Goal: Task Accomplishment & Management: Manage account settings

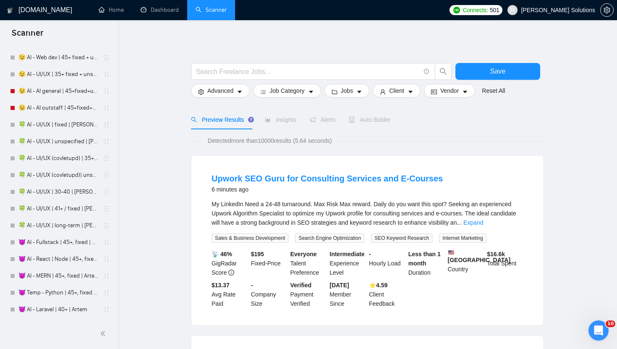
scroll to position [1693, 0]
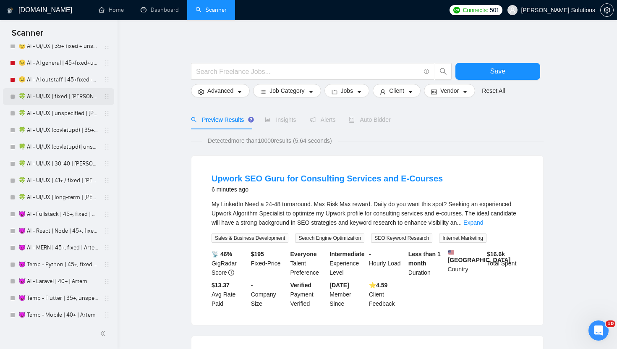
click at [71, 91] on link "🍀 AI - UI/UX | fixed | [PERSON_NAME] ([GEOGRAPHIC_DATA]/[GEOGRAPHIC_DATA])" at bounding box center [58, 96] width 80 height 17
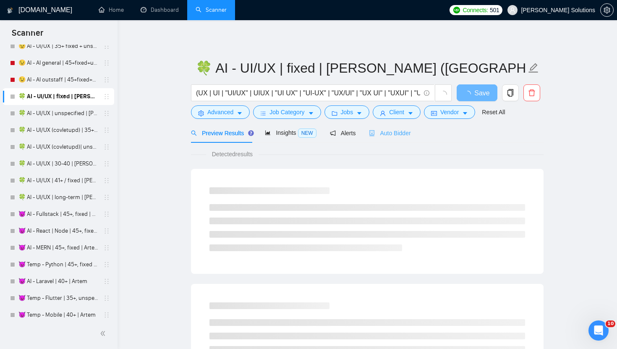
click at [390, 126] on div "Auto Bidder" at bounding box center [390, 133] width 42 height 20
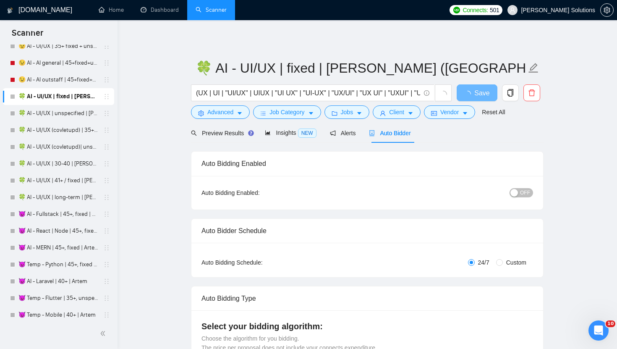
radio input "false"
radio input "true"
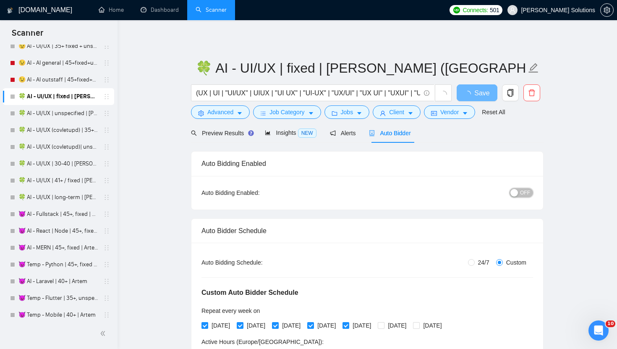
click at [519, 192] on button "OFF" at bounding box center [520, 192] width 23 height 9
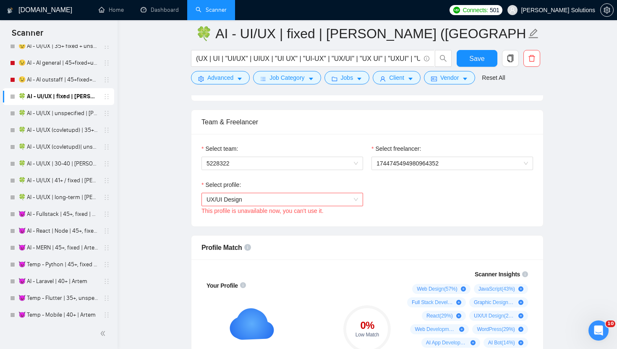
scroll to position [520, 0]
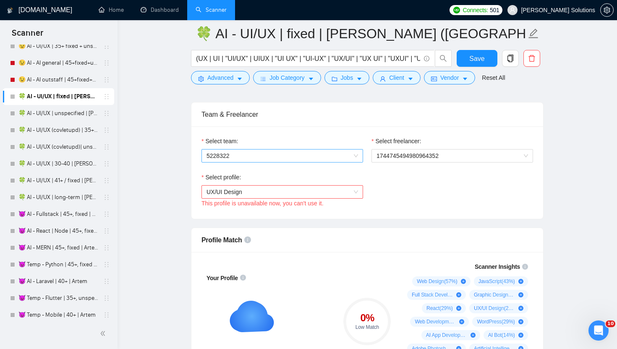
click at [326, 158] on span "5228322" at bounding box center [281, 155] width 151 height 13
click at [317, 158] on span "5228322" at bounding box center [281, 155] width 151 height 13
click at [316, 152] on span "5228322" at bounding box center [281, 155] width 151 height 13
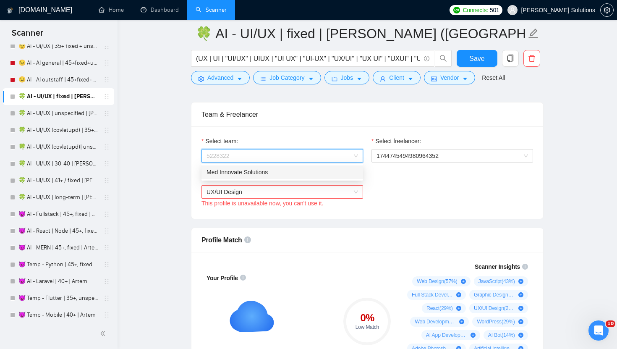
click at [300, 171] on div "Med Innovate Solutions" at bounding box center [281, 171] width 151 height 9
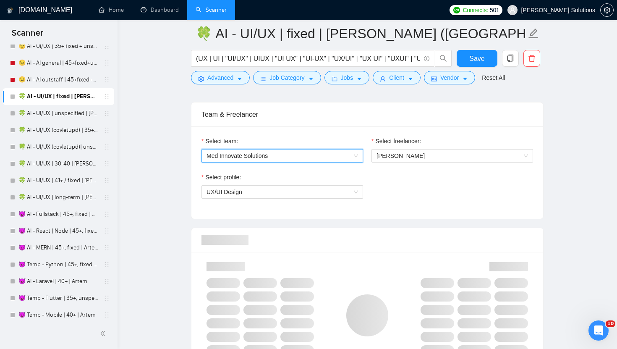
click at [401, 180] on div "Select profile: UX/UI Design" at bounding box center [367, 190] width 340 height 36
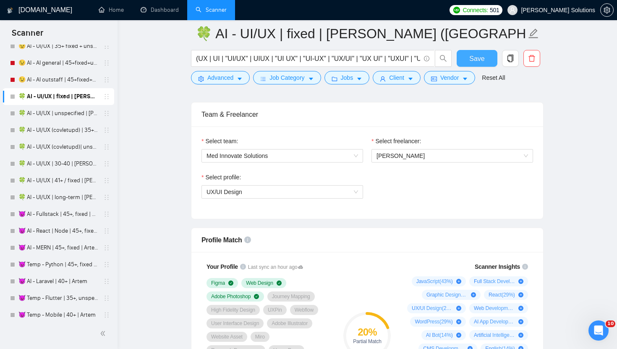
click at [480, 62] on span "Save" at bounding box center [476, 58] width 15 height 10
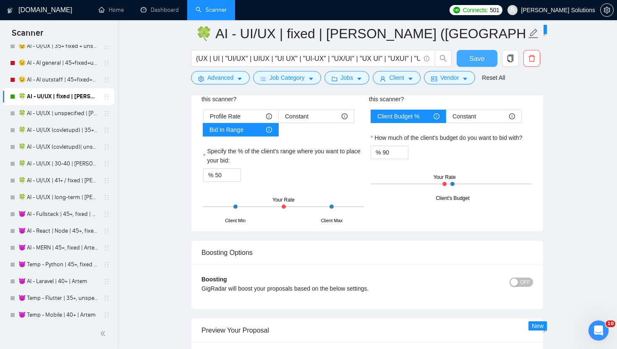
scroll to position [1497, 0]
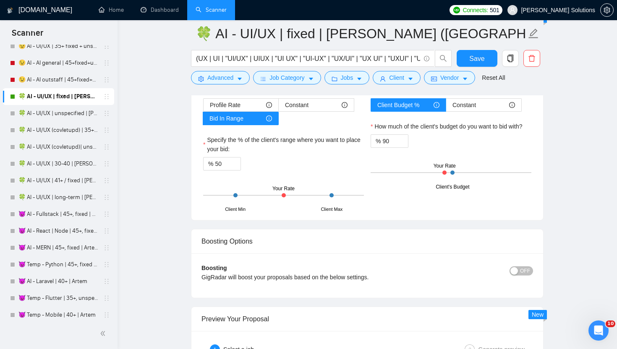
click at [327, 196] on div "Client Min Client Max Your Rate" at bounding box center [283, 194] width 161 height 29
click at [228, 166] on input "50" at bounding box center [228, 163] width 26 height 13
click at [473, 141] on div "% 90" at bounding box center [450, 140] width 161 height 13
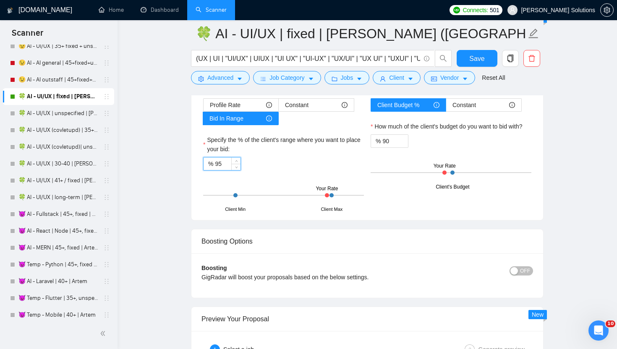
click at [228, 163] on input "95" at bounding box center [228, 163] width 26 height 13
click at [235, 160] on icon "up" at bounding box center [236, 161] width 3 height 3
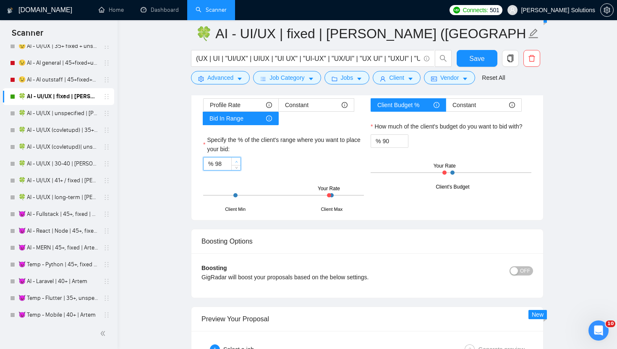
click at [235, 160] on icon "up" at bounding box center [236, 161] width 3 height 3
type input "100"
click at [235, 160] on icon "up" at bounding box center [236, 161] width 3 height 3
click at [474, 60] on span "Save" at bounding box center [476, 58] width 15 height 10
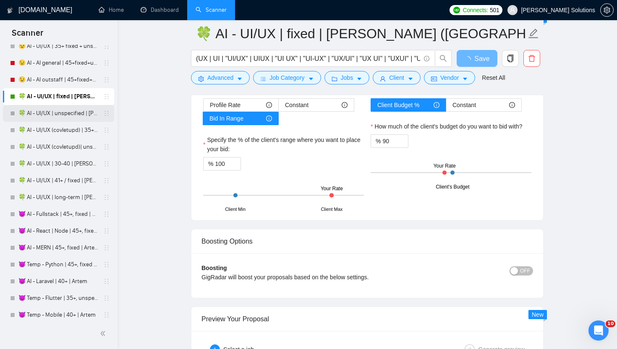
click at [67, 111] on link "🍀 AI - UI/UX | unspecified | [PERSON_NAME] ([GEOGRAPHIC_DATA]/[GEOGRAPHIC_DATA])" at bounding box center [58, 113] width 80 height 17
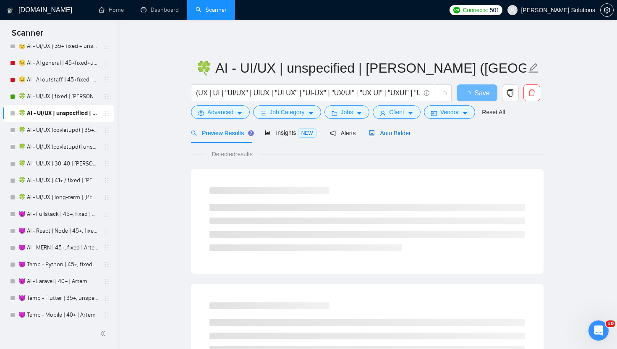
click at [388, 131] on span "Auto Bidder" at bounding box center [390, 133] width 42 height 7
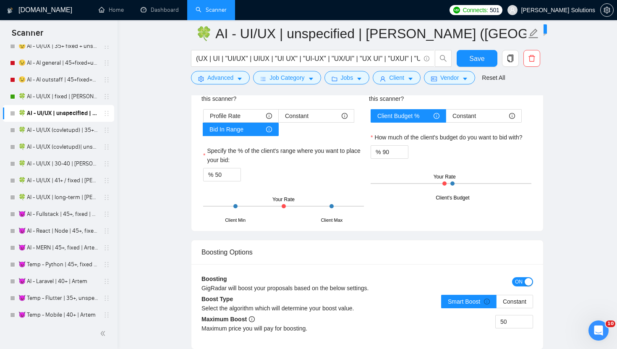
scroll to position [1479, 0]
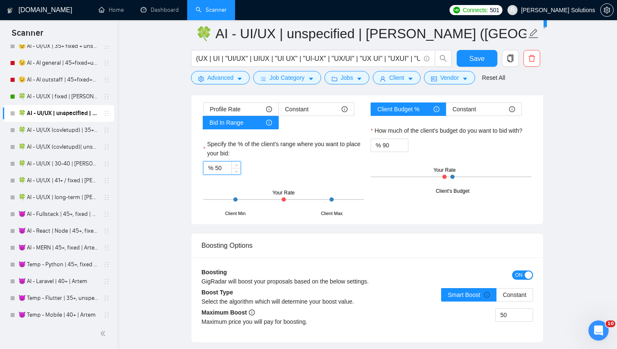
click at [220, 166] on input "50" at bounding box center [228, 168] width 26 height 13
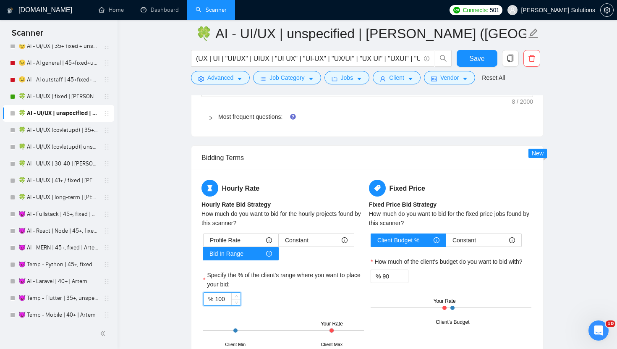
scroll to position [1464, 0]
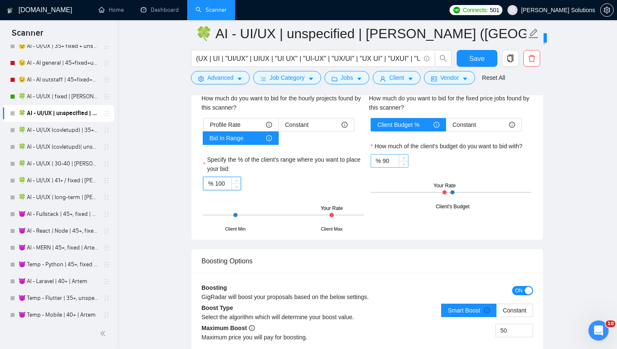
type input "100"
click at [388, 160] on input "90" at bounding box center [395, 160] width 26 height 13
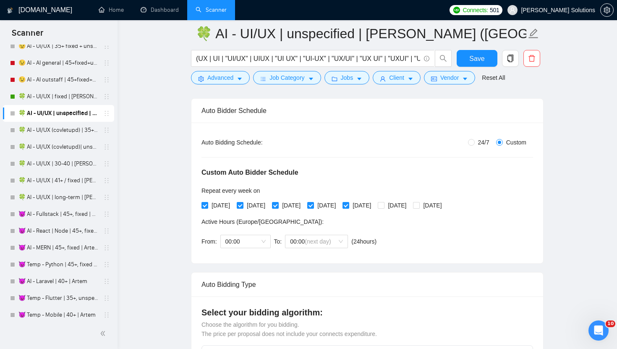
scroll to position [20, 0]
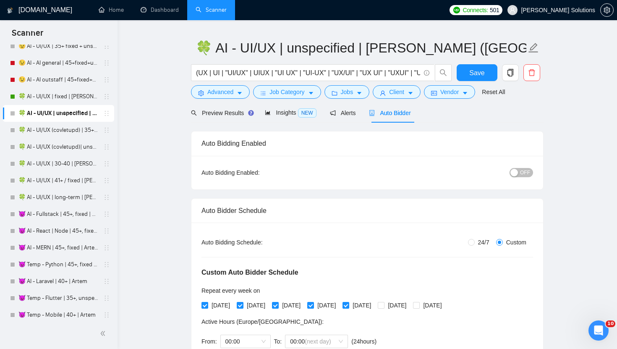
type input "95"
click at [519, 171] on button "OFF" at bounding box center [520, 172] width 23 height 9
click at [474, 77] on span "Save" at bounding box center [476, 73] width 15 height 10
click at [76, 128] on link "🍀 AI - UI/UX (covletupd) | 35+ | [PERSON_NAME] ([GEOGRAPHIC_DATA]/[GEOGRAPHIC_D…" at bounding box center [58, 130] width 80 height 17
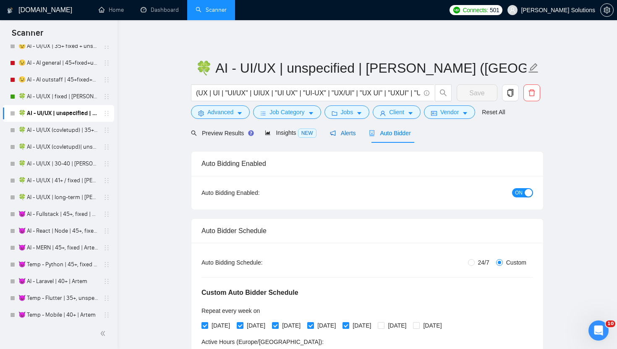
click at [342, 135] on span "Alerts" at bounding box center [343, 133] width 26 height 7
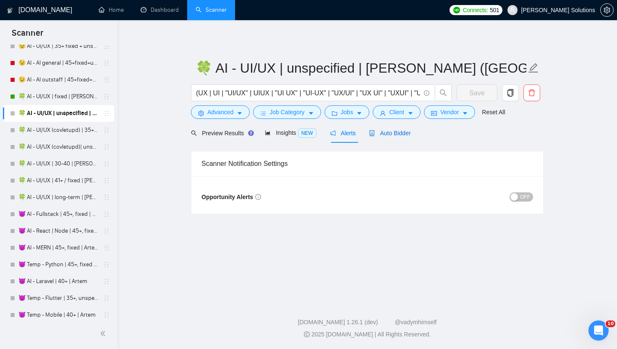
click at [388, 130] on span "Auto Bidder" at bounding box center [390, 133] width 42 height 7
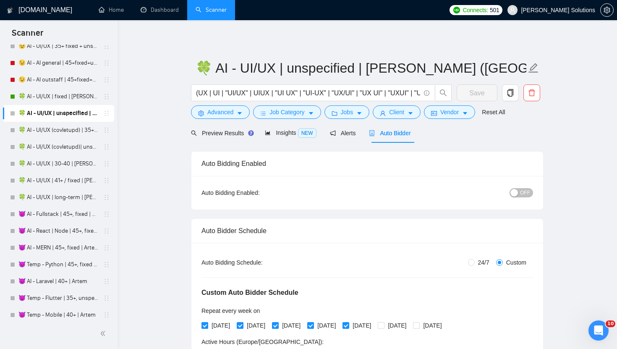
click at [515, 195] on div "button" at bounding box center [514, 193] width 8 height 8
click at [474, 90] on span "Save" at bounding box center [476, 93] width 15 height 10
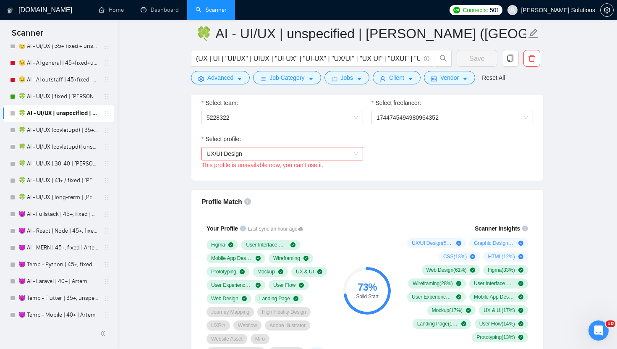
scroll to position [435, 0]
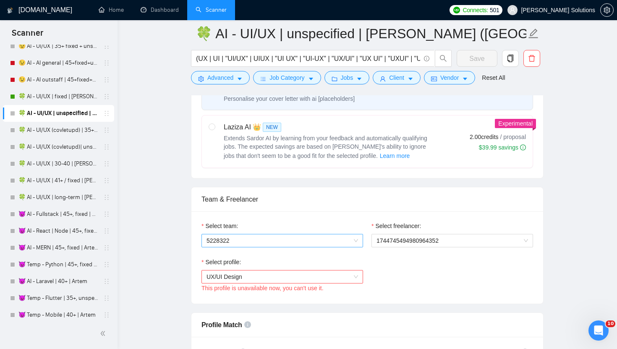
click at [337, 241] on span "5228322" at bounding box center [281, 240] width 151 height 13
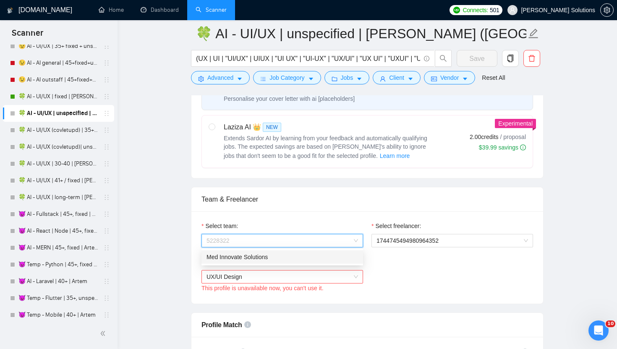
click at [264, 257] on div "Med Innovate Solutions" at bounding box center [281, 256] width 151 height 9
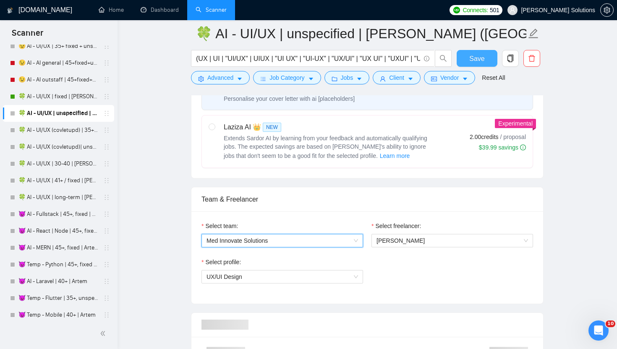
click at [475, 61] on span "Save" at bounding box center [476, 58] width 15 height 10
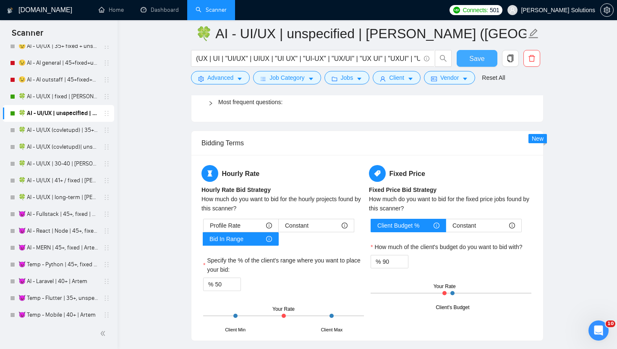
scroll to position [1344, 0]
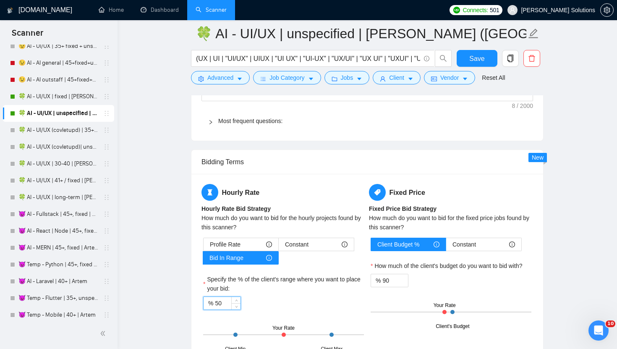
click at [224, 303] on input "50" at bounding box center [228, 303] width 26 height 13
type input "100"
click at [391, 280] on input "90" at bounding box center [395, 280] width 26 height 13
type input "95"
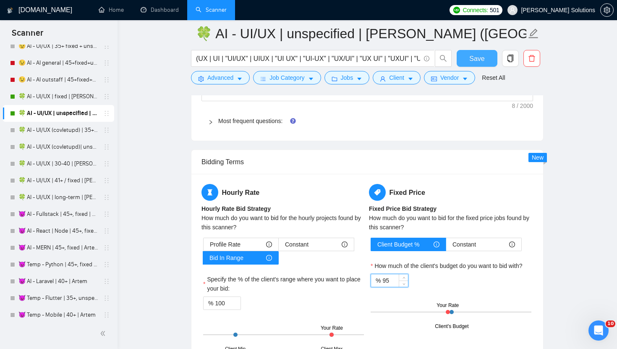
click at [478, 59] on span "Save" at bounding box center [476, 58] width 15 height 10
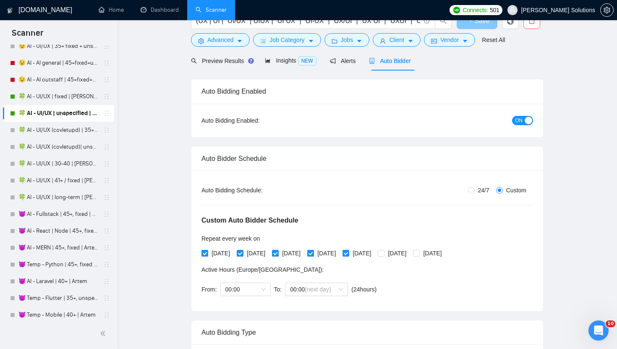
scroll to position [0, 0]
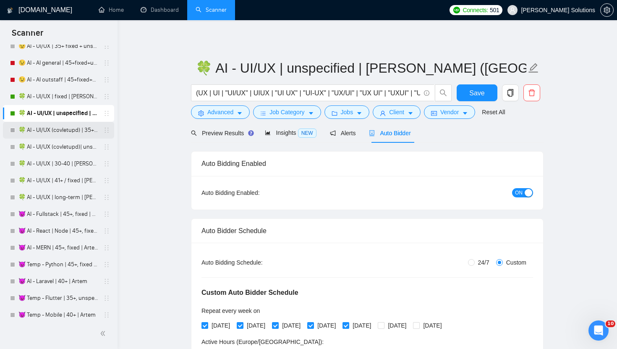
click at [76, 133] on link "🍀 AI - UI/UX (covletupd) | 35+ | [PERSON_NAME] ([GEOGRAPHIC_DATA]/[GEOGRAPHIC_D…" at bounding box center [58, 130] width 80 height 17
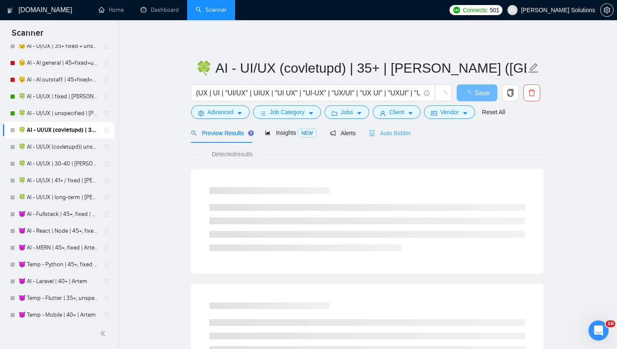
click at [379, 139] on div "Auto Bidder" at bounding box center [390, 133] width 42 height 20
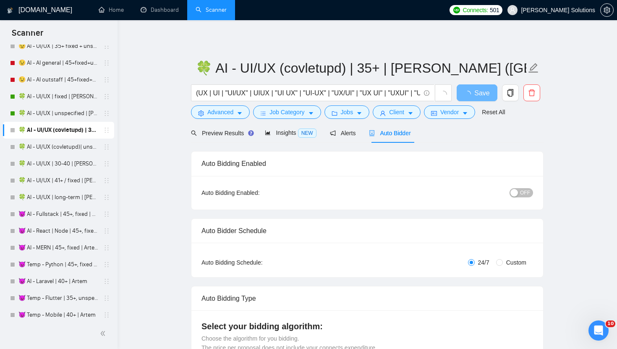
radio input "false"
radio input "true"
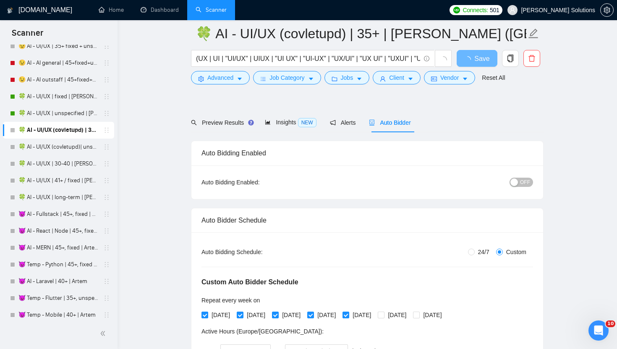
scroll to position [89, 0]
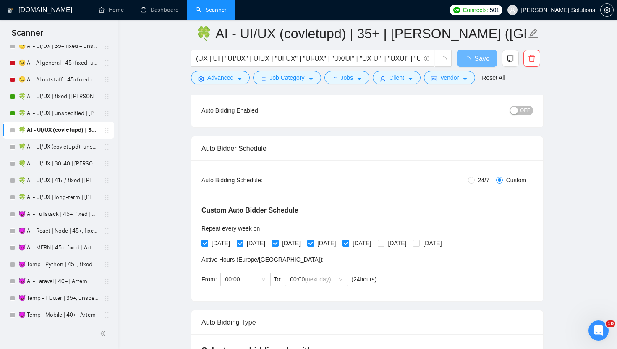
click at [520, 112] on span "OFF" at bounding box center [525, 110] width 10 height 9
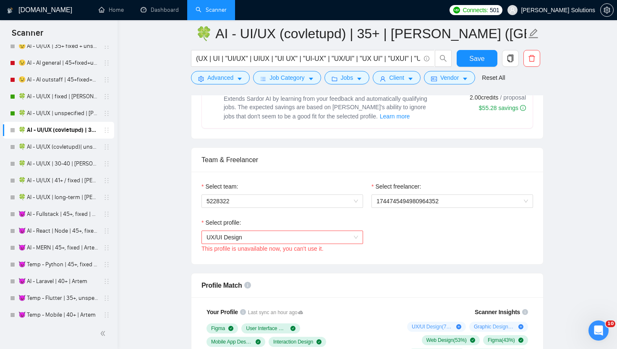
scroll to position [545, 0]
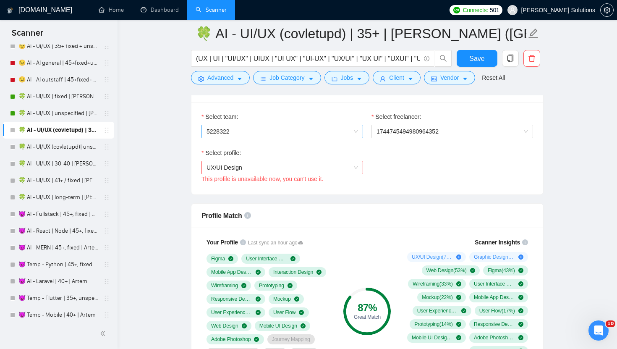
click at [310, 132] on span "5228322" at bounding box center [281, 131] width 151 height 13
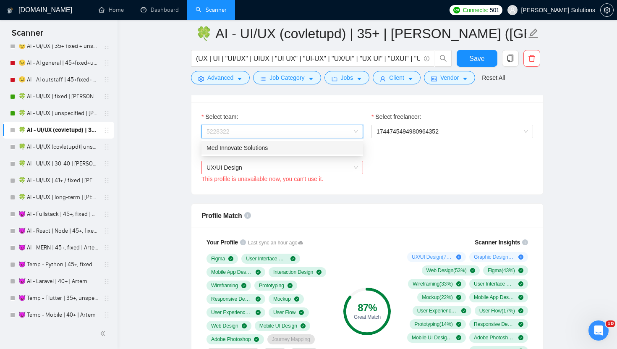
click at [269, 150] on div "Med Innovate Solutions" at bounding box center [281, 147] width 151 height 9
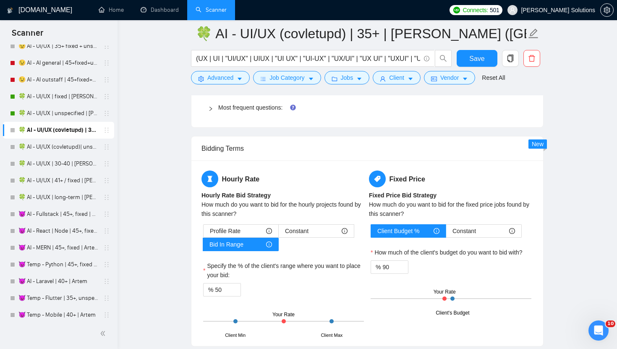
scroll to position [1419, 0]
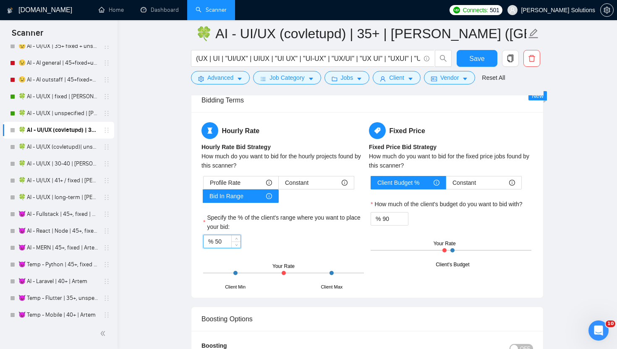
click at [224, 246] on input "50" at bounding box center [228, 241] width 26 height 13
type input "100"
click at [397, 212] on input "90" at bounding box center [395, 218] width 26 height 13
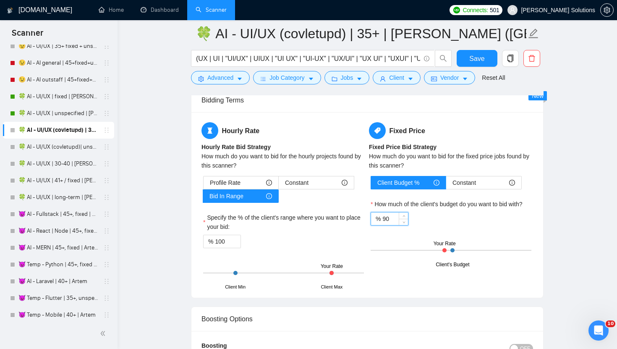
click at [396, 220] on input "90" at bounding box center [395, 218] width 26 height 13
type input "95"
click at [483, 67] on div "Save" at bounding box center [477, 60] width 44 height 21
click at [483, 65] on button "Save" at bounding box center [476, 58] width 41 height 17
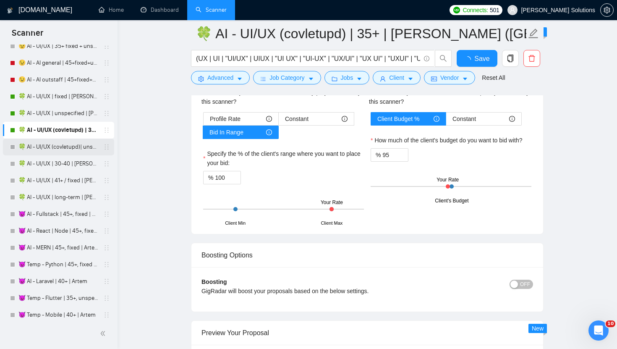
click at [49, 148] on link "🍀 AI - UI/UX (covletupd)| unspecified | [PERSON_NAME] ([GEOGRAPHIC_DATA])" at bounding box center [58, 146] width 80 height 17
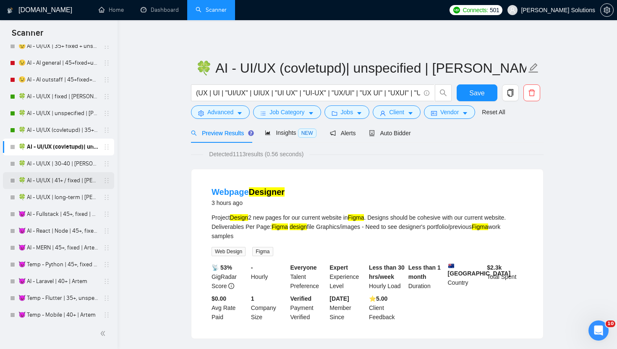
click at [69, 180] on link "🍀 AI - UI/UX | 41+ / fixed | [PERSON_NAME] ([GEOGRAPHIC_DATA])" at bounding box center [58, 180] width 80 height 17
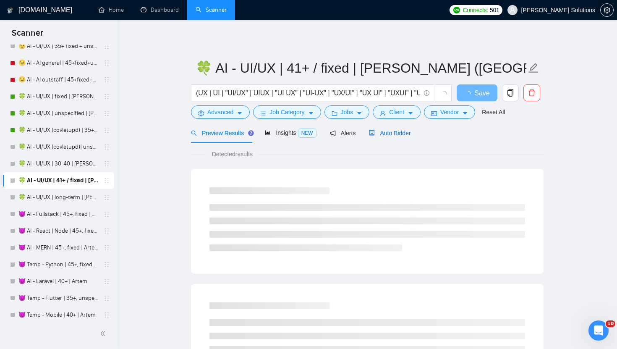
click at [388, 128] on div "Auto Bidder" at bounding box center [390, 132] width 42 height 9
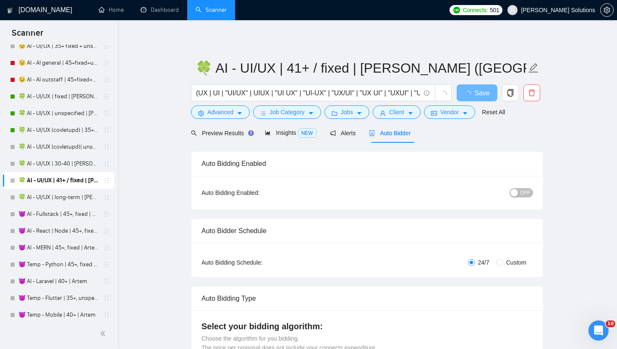
radio input "false"
radio input "true"
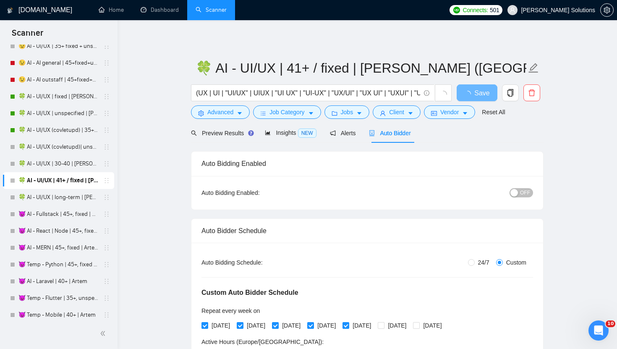
click at [519, 189] on button "OFF" at bounding box center [520, 192] width 23 height 9
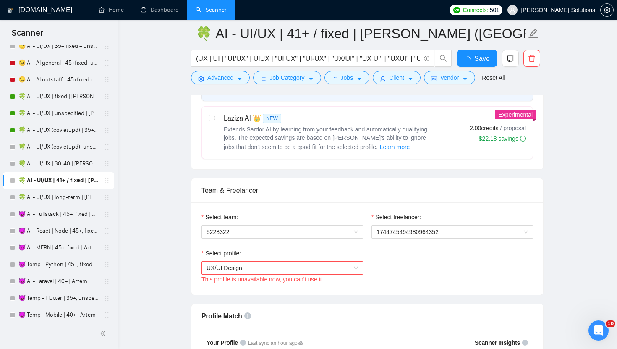
scroll to position [463, 0]
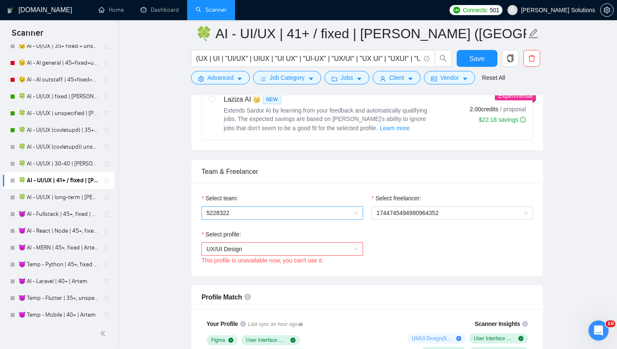
click at [305, 213] on span "5228322" at bounding box center [281, 212] width 151 height 13
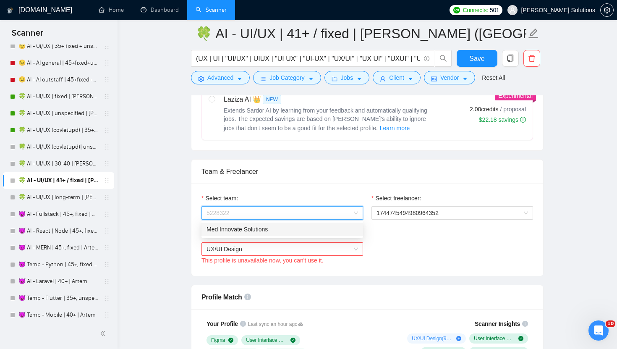
click at [256, 229] on div "Med Innovate Solutions" at bounding box center [281, 228] width 151 height 9
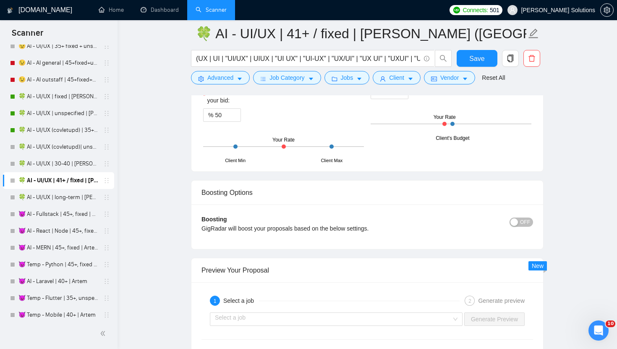
scroll to position [1524, 0]
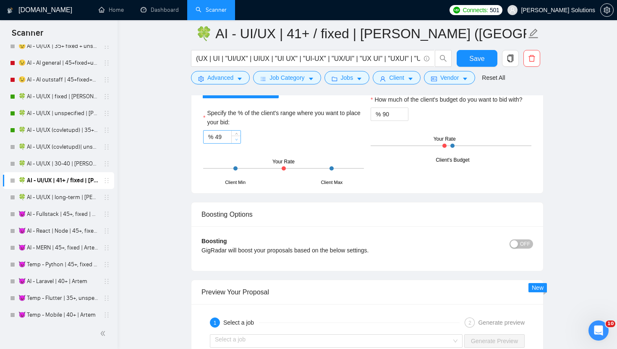
click at [231, 141] on span "Decrease Value" at bounding box center [235, 140] width 9 height 8
click at [227, 135] on input "48" at bounding box center [228, 136] width 26 height 13
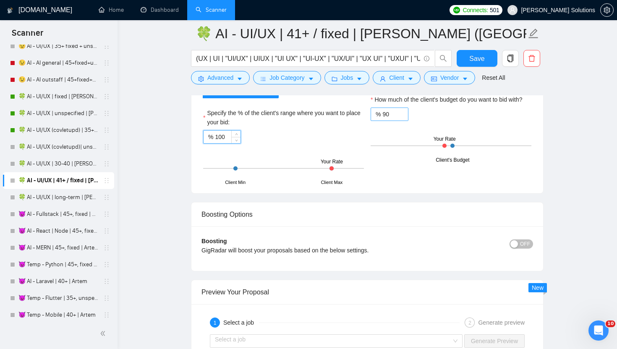
type input "100"
click at [381, 115] on div "% 90" at bounding box center [389, 113] width 38 height 13
click at [385, 115] on input "90" at bounding box center [395, 114] width 26 height 13
click at [389, 116] on input "90" at bounding box center [395, 114] width 26 height 13
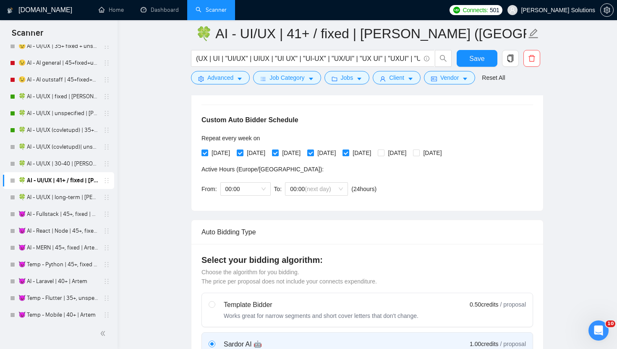
scroll to position [0, 0]
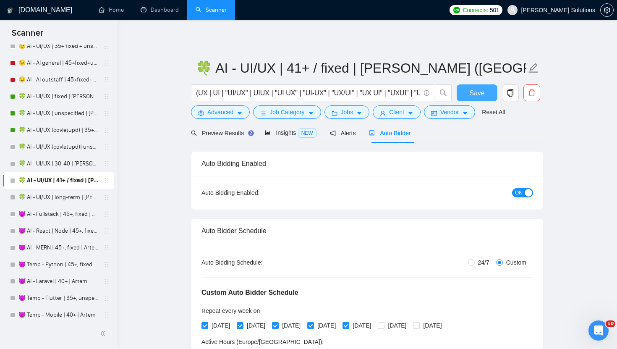
type input "95"
click at [474, 91] on span "Save" at bounding box center [476, 93] width 15 height 10
click at [67, 195] on link "🍀 AI - UI/UX | long-term | [PERSON_NAME]" at bounding box center [58, 197] width 80 height 17
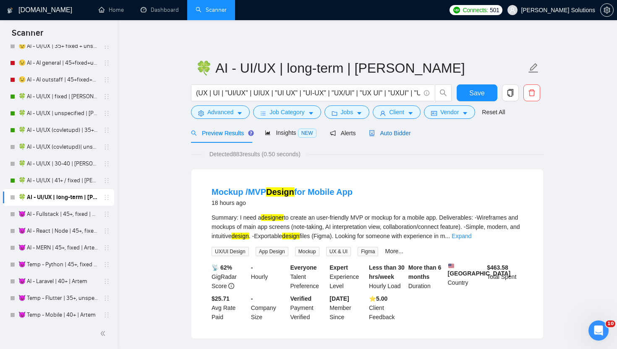
click at [386, 137] on div "Auto Bidder" at bounding box center [390, 132] width 42 height 9
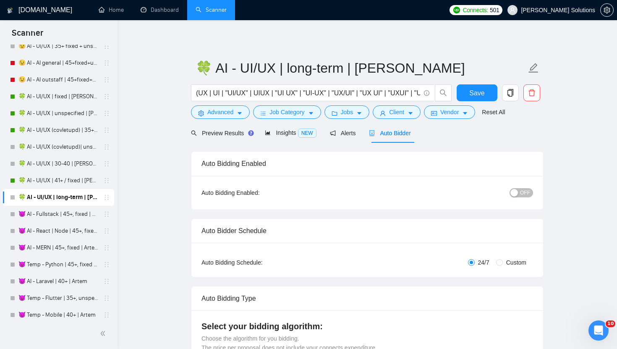
radio input "false"
radio input "true"
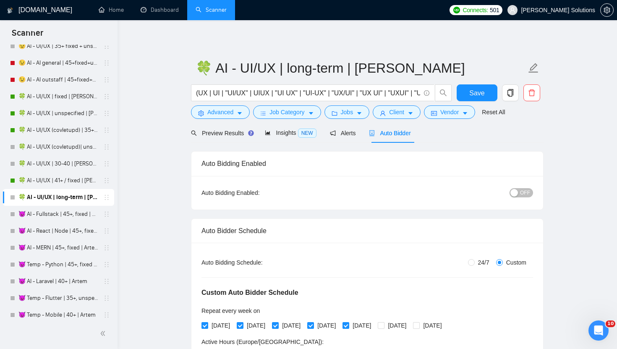
click at [521, 186] on div "OFF" at bounding box center [477, 192] width 110 height 13
click at [521, 196] on span "OFF" at bounding box center [525, 192] width 10 height 9
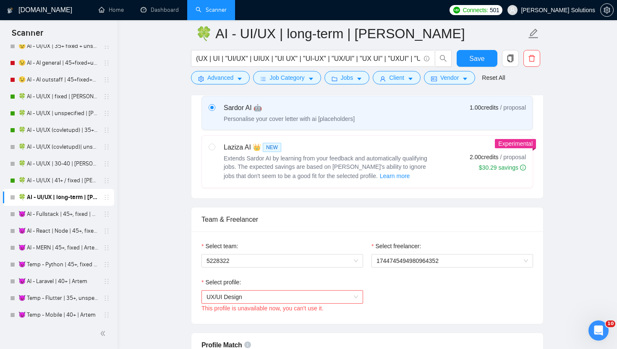
scroll to position [527, 0]
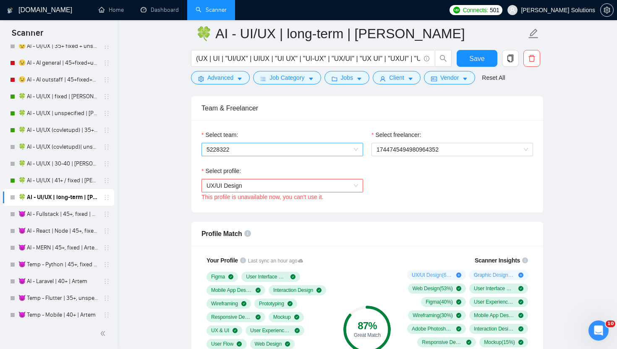
click at [316, 153] on span "5228322" at bounding box center [281, 149] width 151 height 13
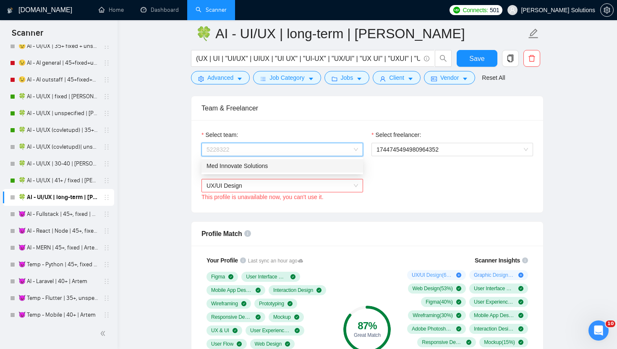
click at [261, 169] on div "Med Innovate Solutions" at bounding box center [281, 165] width 151 height 9
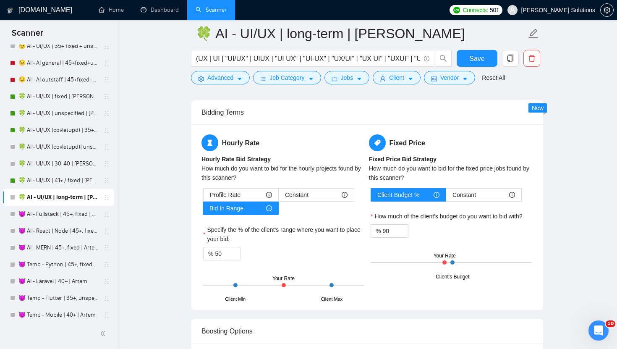
scroll to position [1411, 0]
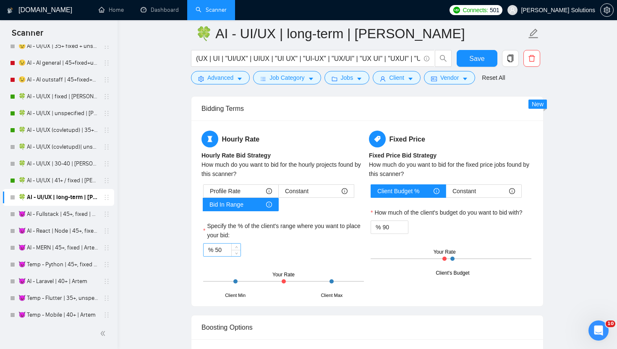
click at [229, 248] on input "50" at bounding box center [228, 249] width 26 height 13
type input "100"
click at [397, 230] on input "90" at bounding box center [395, 227] width 26 height 13
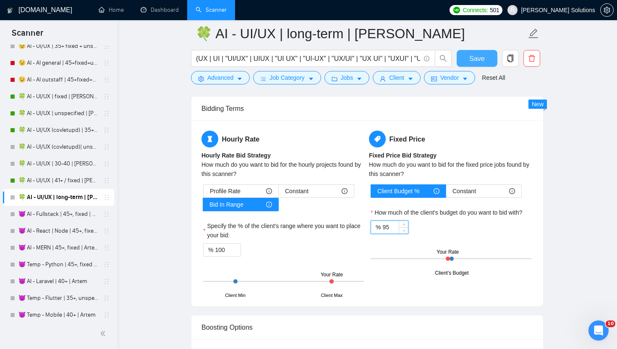
type input "95"
click at [482, 56] on span "Save" at bounding box center [476, 58] width 15 height 10
click at [359, 77] on icon "caret-down" at bounding box center [359, 79] width 6 height 6
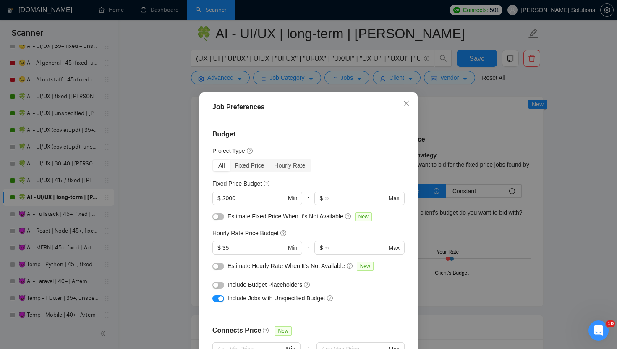
click at [365, 61] on div "Job Preferences Budget Project Type All Fixed Price Hourly Rate Fixed Price Bud…" at bounding box center [308, 174] width 617 height 349
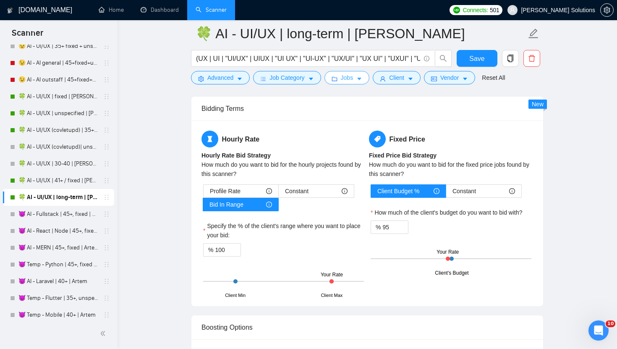
click at [361, 76] on icon "caret-down" at bounding box center [359, 79] width 6 height 6
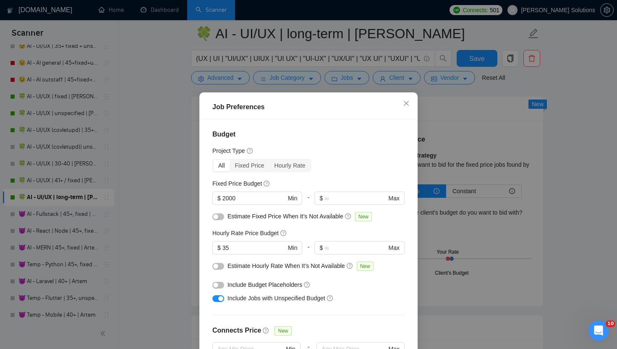
click at [384, 70] on div "Job Preferences Budget Project Type All Fixed Price Hourly Rate Fixed Price Bud…" at bounding box center [308, 174] width 617 height 349
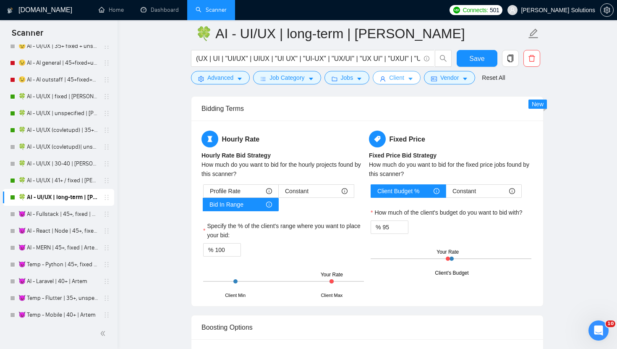
click at [391, 79] on button "Client" at bounding box center [397, 77] width 48 height 13
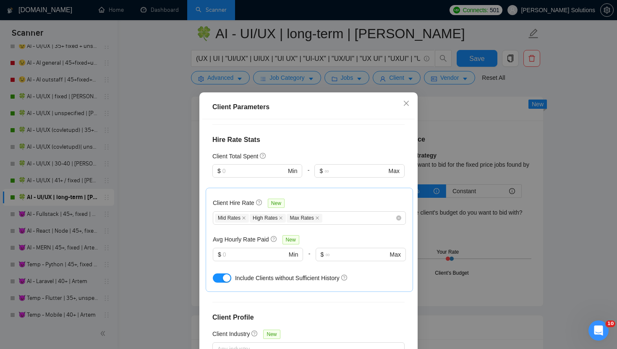
scroll to position [349, 0]
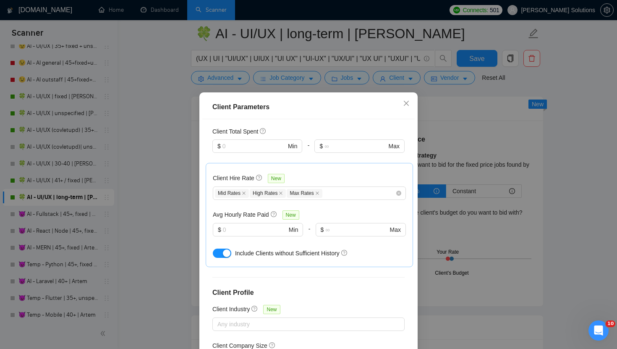
click at [461, 159] on div "Client Parameters Client Location Include Client Countries [GEOGRAPHIC_DATA] [G…" at bounding box center [308, 174] width 617 height 349
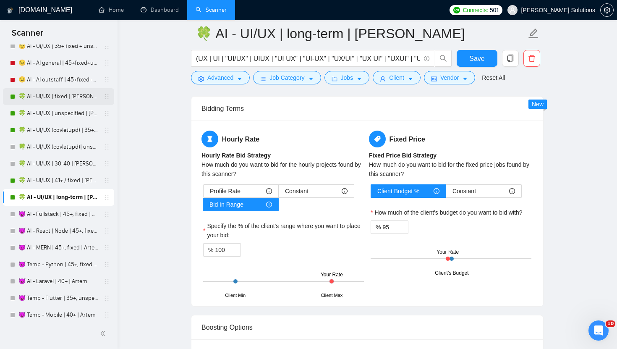
click at [57, 104] on link "🍀 AI - UI/UX | fixed | [PERSON_NAME] ([GEOGRAPHIC_DATA]/[GEOGRAPHIC_DATA])" at bounding box center [58, 96] width 80 height 17
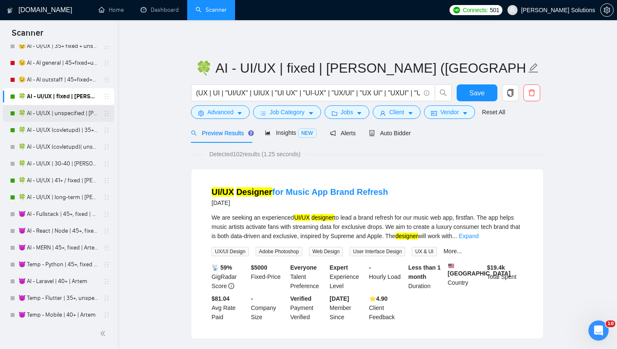
click at [81, 111] on link "🍀 AI - UI/UX | unspecified | [PERSON_NAME] ([GEOGRAPHIC_DATA]/[GEOGRAPHIC_DATA])" at bounding box center [58, 113] width 80 height 17
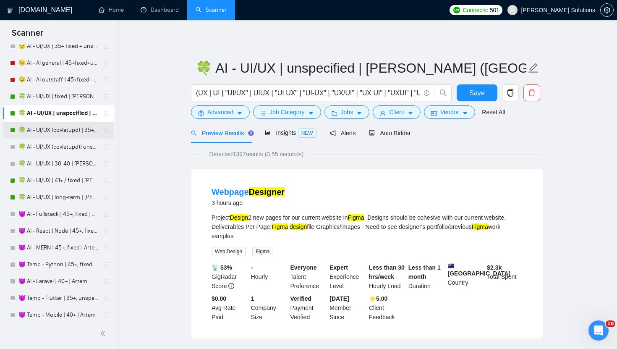
click at [71, 134] on link "🍀 AI - UI/UX (covletupd) | 35+ | [PERSON_NAME] ([GEOGRAPHIC_DATA]/[GEOGRAPHIC_D…" at bounding box center [58, 130] width 80 height 17
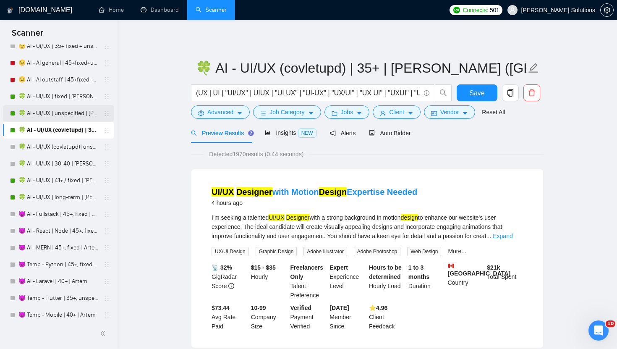
click at [68, 115] on link "🍀 AI - UI/UX | unspecified | [PERSON_NAME] ([GEOGRAPHIC_DATA]/[GEOGRAPHIC_DATA])" at bounding box center [58, 113] width 80 height 17
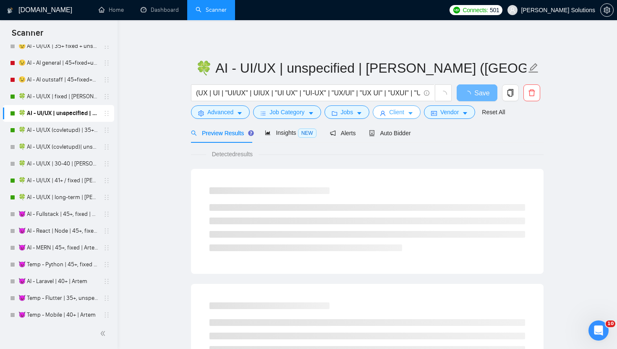
click at [408, 109] on button "Client" at bounding box center [397, 111] width 48 height 13
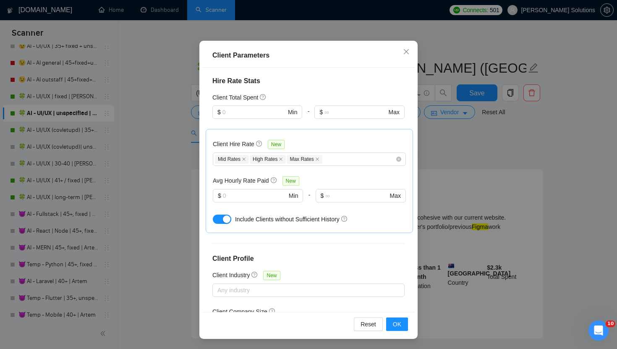
scroll to position [167, 0]
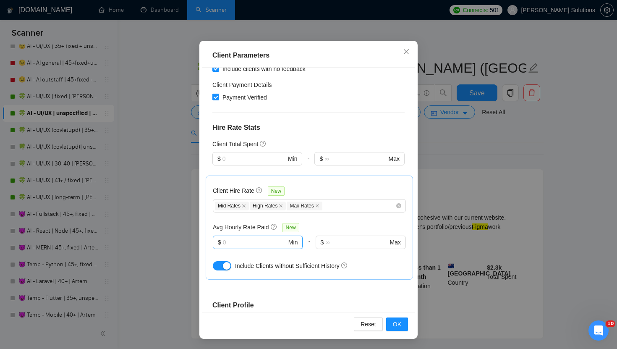
click at [270, 237] on input "text" at bounding box center [255, 241] width 64 height 9
type input "10"
click at [405, 321] on button "OK" at bounding box center [397, 323] width 22 height 13
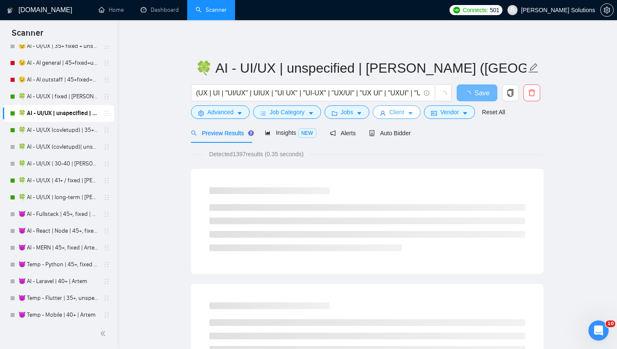
scroll to position [0, 0]
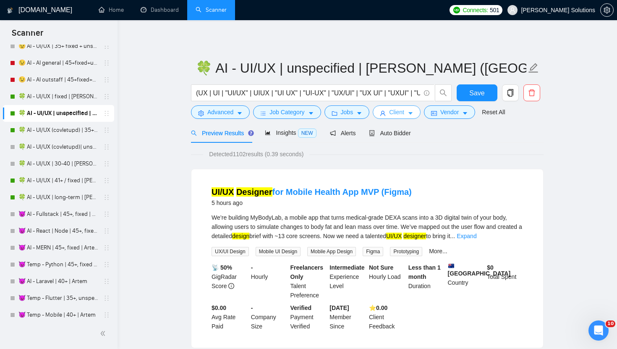
click at [397, 108] on span "Client" at bounding box center [396, 111] width 15 height 9
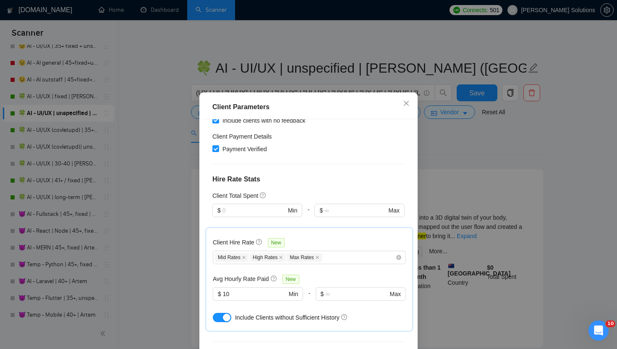
click at [378, 75] on div "Client Parameters Client Location Include Client Countries [GEOGRAPHIC_DATA] [G…" at bounding box center [308, 174] width 617 height 349
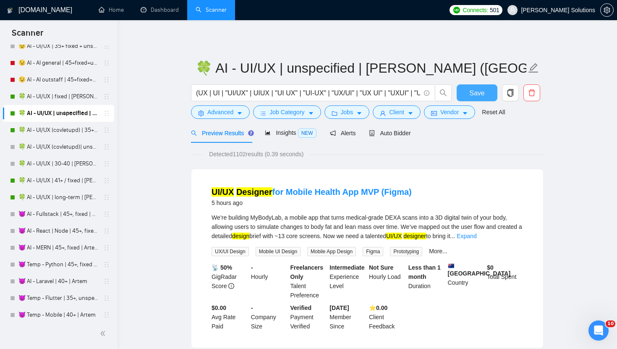
click at [475, 90] on span "Save" at bounding box center [476, 93] width 15 height 10
click at [73, 133] on link "🍀 AI - UI/UX (covletupd) | 35+ | [PERSON_NAME] ([GEOGRAPHIC_DATA]/[GEOGRAPHIC_D…" at bounding box center [58, 130] width 80 height 17
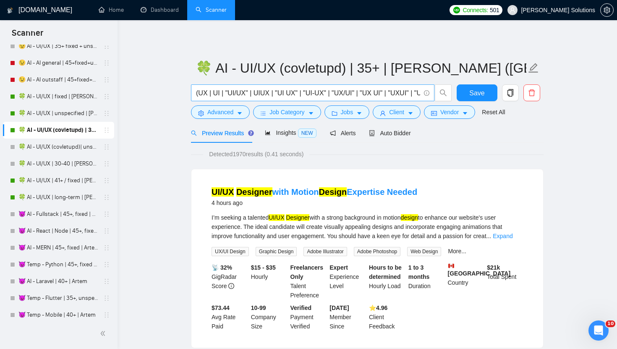
click at [407, 100] on span "(UX | UI | "UI/UX" | UIUX | "UI UX" | "UI-UX" | "UX/UI" | "UX UI" | "UXUI" | "U…" at bounding box center [312, 92] width 243 height 17
click at [407, 107] on button "Client" at bounding box center [397, 111] width 48 height 13
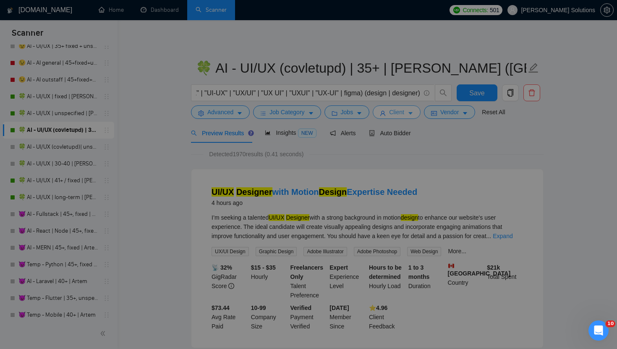
scroll to position [0, 0]
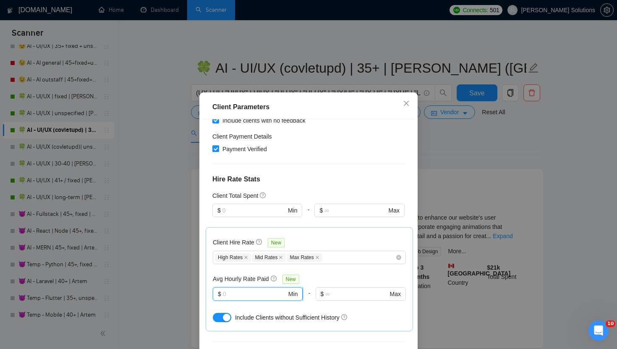
click at [242, 289] on input "text" at bounding box center [255, 293] width 64 height 9
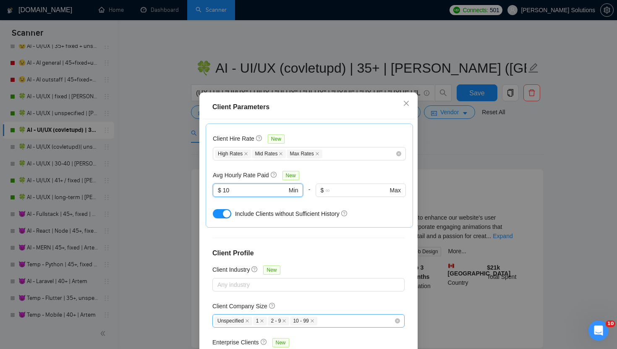
scroll to position [279, 0]
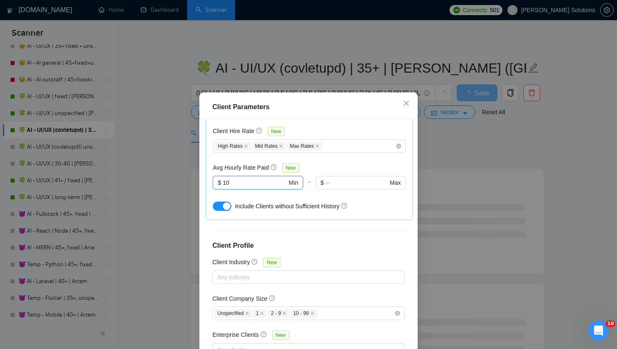
type input "10"
click at [467, 212] on div "Client Parameters Client Location Include Client Countries [GEOGRAPHIC_DATA] [G…" at bounding box center [308, 174] width 617 height 349
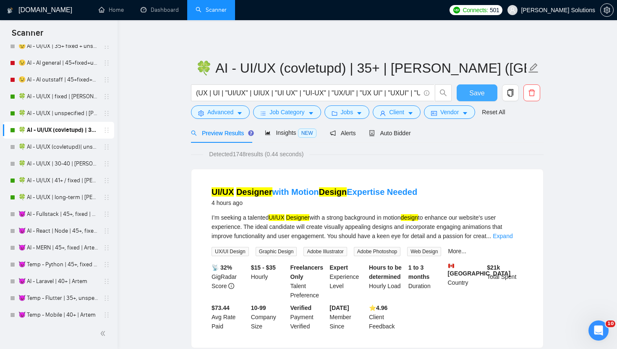
click at [474, 87] on button "Save" at bounding box center [476, 92] width 41 height 17
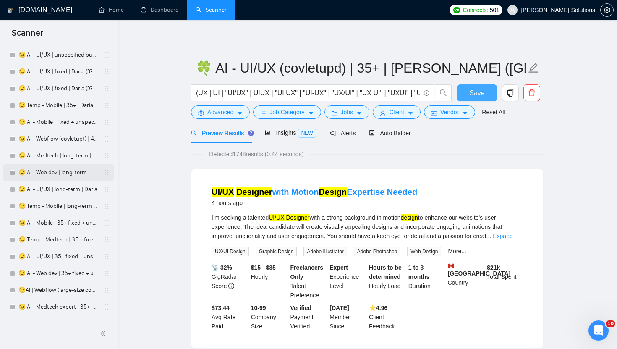
scroll to position [1397, 0]
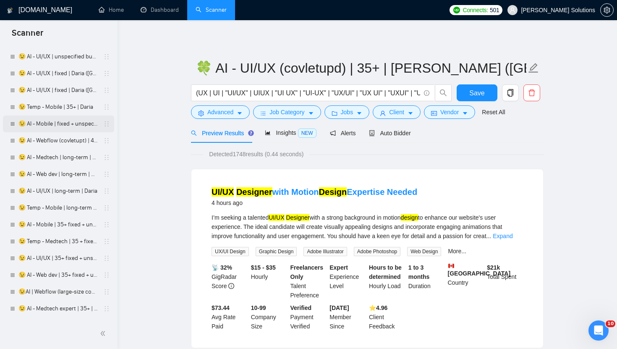
click at [63, 119] on link "😉 AI - Mobile | fixed + unspecified | Daria" at bounding box center [58, 123] width 80 height 17
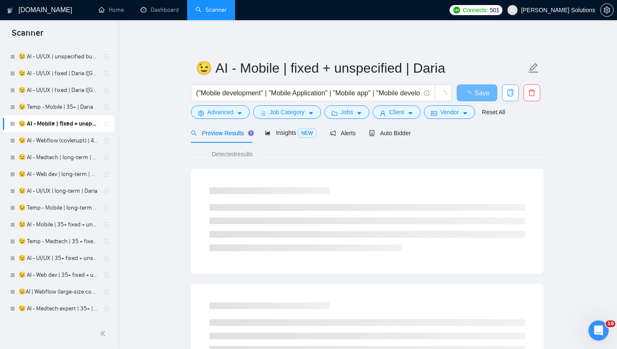
click at [509, 93] on icon "copy" at bounding box center [510, 93] width 8 height 8
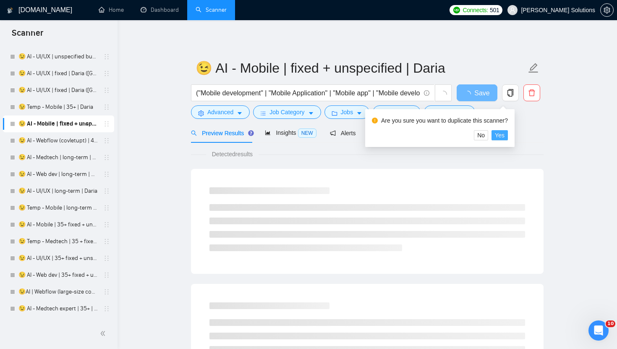
click at [502, 136] on span "Yes" at bounding box center [500, 134] width 10 height 9
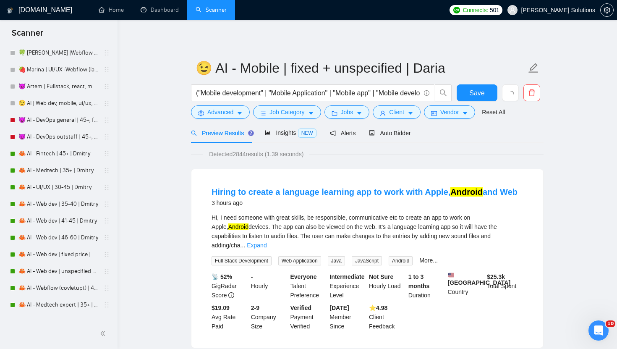
scroll to position [2252, 0]
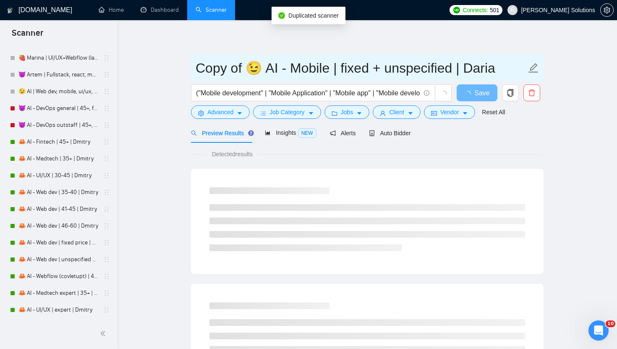
drag, startPoint x: 469, startPoint y: 68, endPoint x: 501, endPoint y: 64, distance: 32.6
click at [501, 65] on input "Copy of 😉 AI - Mobile | fixed + unspecified | Daria" at bounding box center [361, 67] width 331 height 21
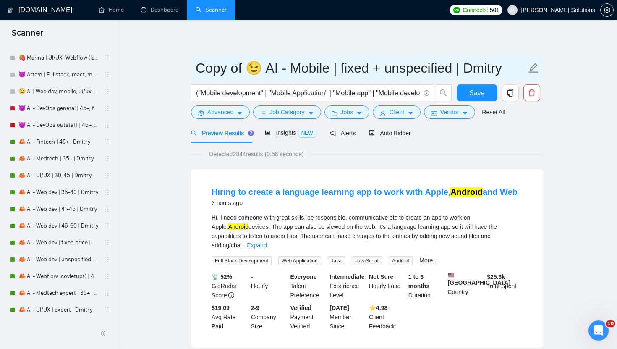
drag, startPoint x: 260, startPoint y: 69, endPoint x: 118, endPoint y: 67, distance: 142.2
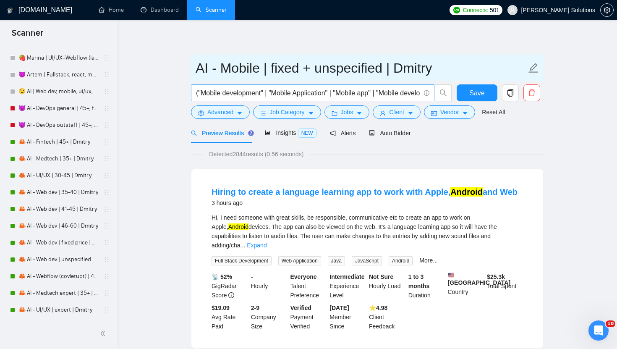
type input "AI - Mobile | fixed + unspecified | Dmitry"
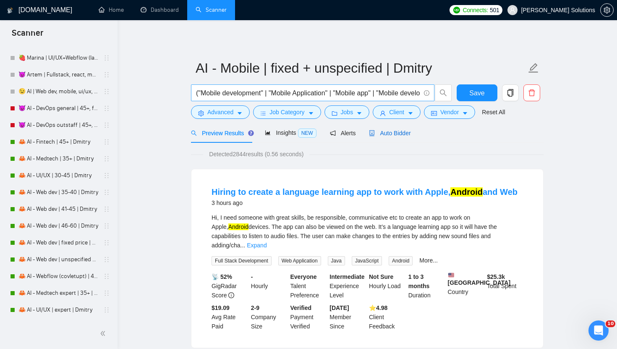
click at [383, 129] on div "Auto Bidder" at bounding box center [390, 132] width 42 height 9
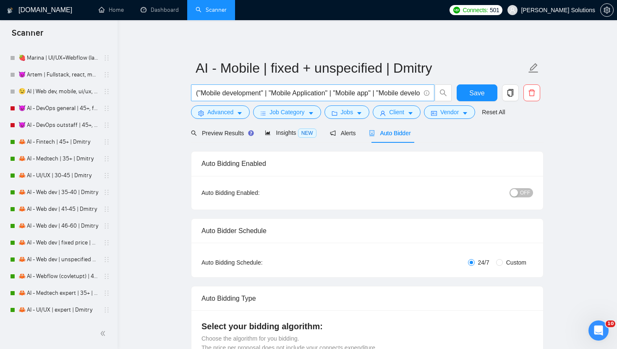
radio input "false"
radio input "true"
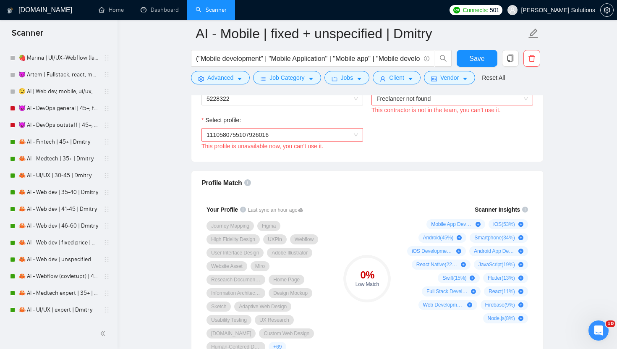
scroll to position [550, 0]
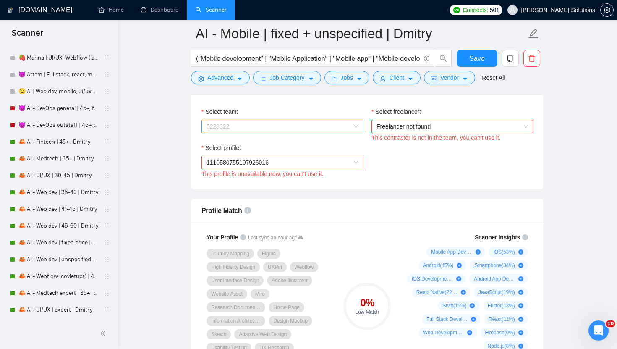
click at [313, 127] on span "5228322" at bounding box center [281, 126] width 151 height 13
click at [268, 143] on div "Med Innovate Solutions" at bounding box center [281, 142] width 151 height 9
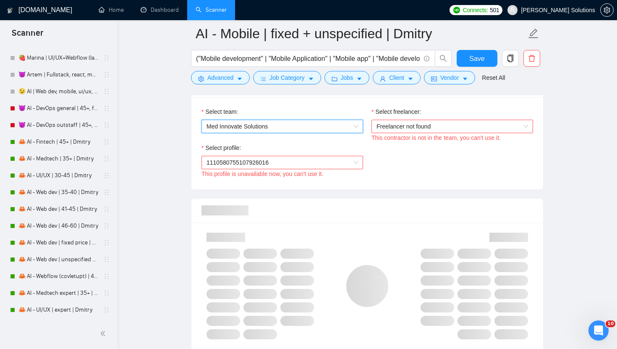
click at [391, 125] on span "Freelancer not found" at bounding box center [451, 126] width 151 height 13
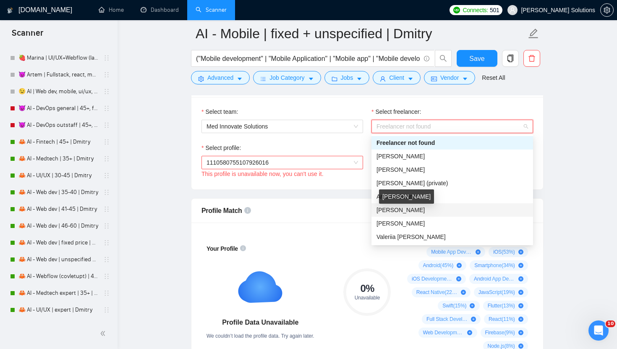
click at [386, 208] on span "[PERSON_NAME]" at bounding box center [400, 209] width 48 height 7
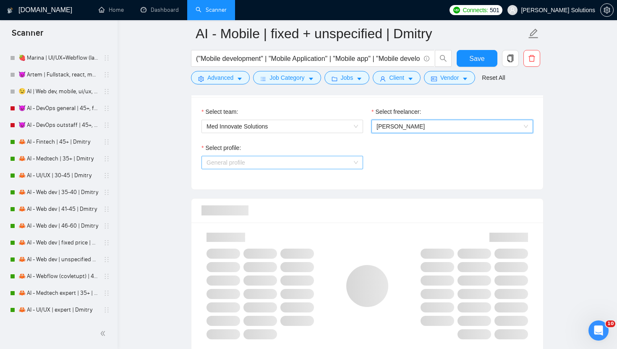
click at [315, 165] on span "General profile" at bounding box center [281, 162] width 151 height 13
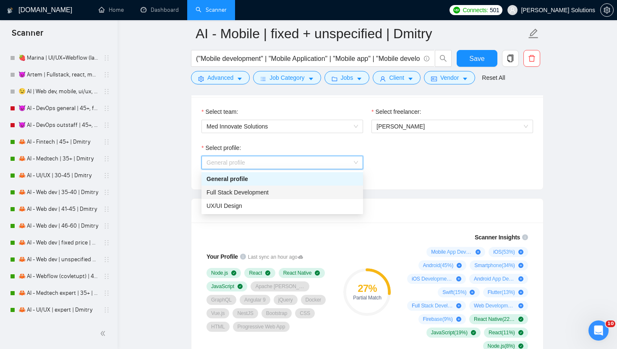
click at [266, 190] on span "Full Stack Development" at bounding box center [237, 192] width 62 height 7
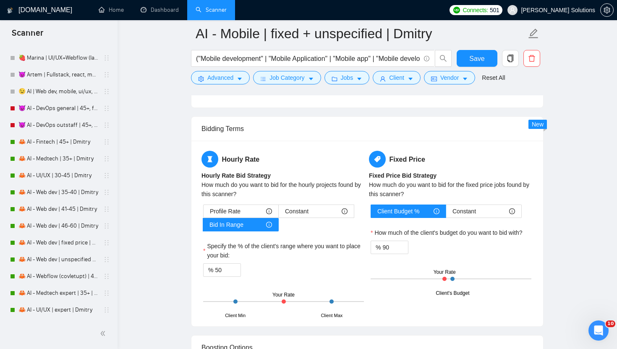
scroll to position [1512, 0]
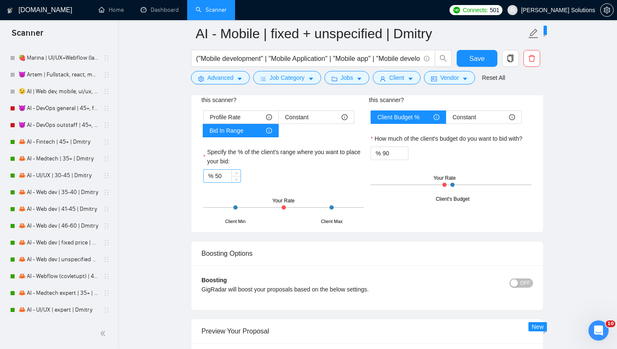
click at [227, 173] on input "50" at bounding box center [228, 175] width 26 height 13
type input "100"
click at [388, 149] on input "90" at bounding box center [395, 153] width 26 height 13
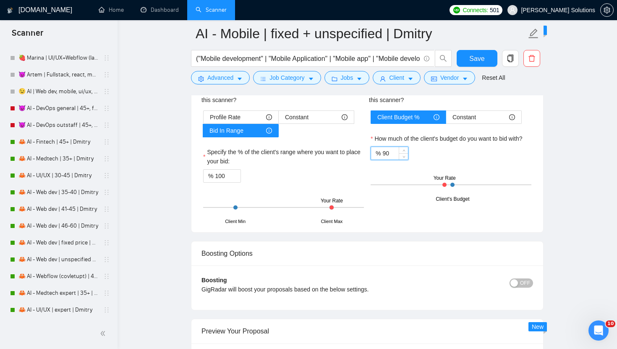
click at [388, 149] on input "90" at bounding box center [395, 153] width 26 height 13
type input "95"
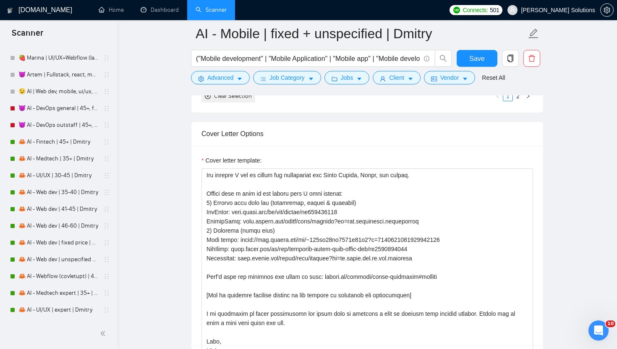
scroll to position [1081, 0]
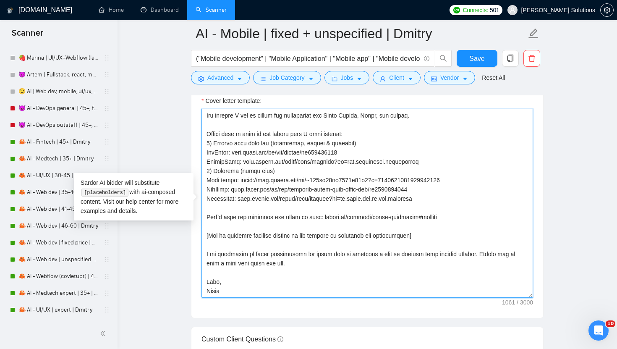
drag, startPoint x: 240, startPoint y: 183, endPoint x: 480, endPoint y: 182, distance: 240.4
click at [480, 182] on textarea "Cover letter template:" at bounding box center [366, 203] width 331 height 189
paste textarea "reelancers/~01dc9fa34fe647d347?p=1651486794729254912"
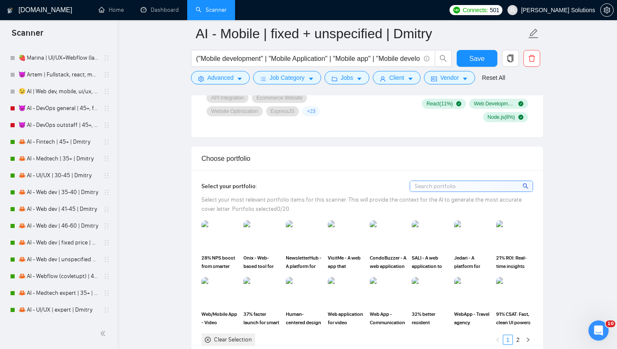
scroll to position [771, 0]
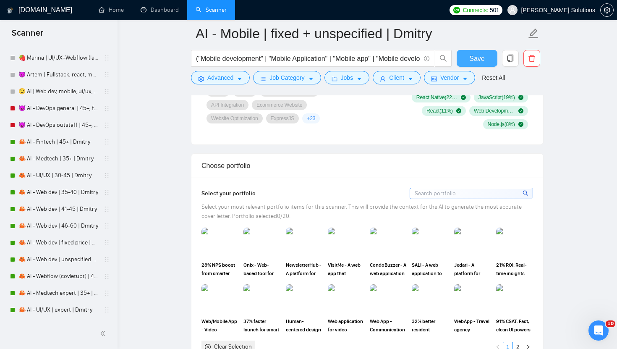
type textarea "Lo, [ipsu dol sit am con adip elitseddo eiusmo temp incidid ut lab etd magnaali…"
click at [470, 62] on span "Save" at bounding box center [476, 58] width 15 height 10
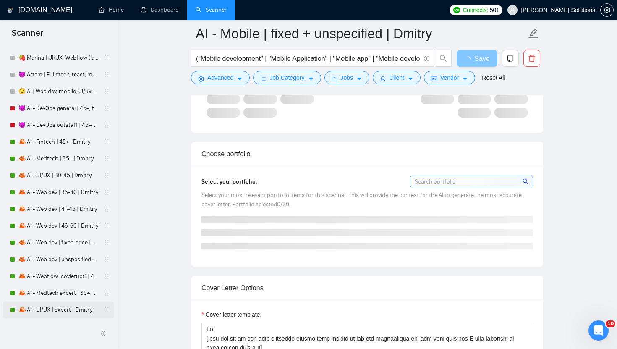
scroll to position [2268, 0]
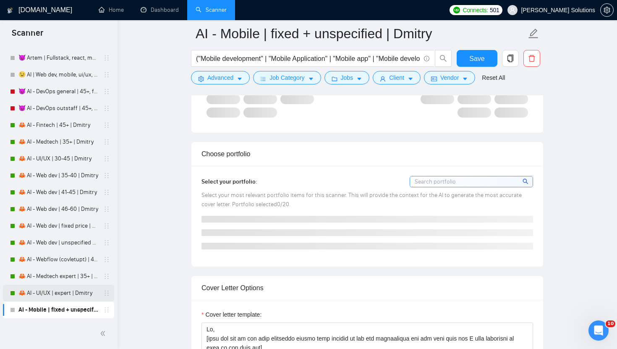
click at [44, 290] on link "🦀 AI - UI/UX | expert | Dmitry" at bounding box center [58, 292] width 80 height 17
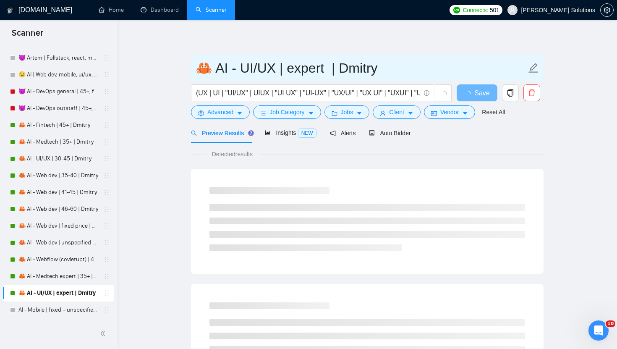
drag, startPoint x: 209, startPoint y: 68, endPoint x: 183, endPoint y: 67, distance: 25.2
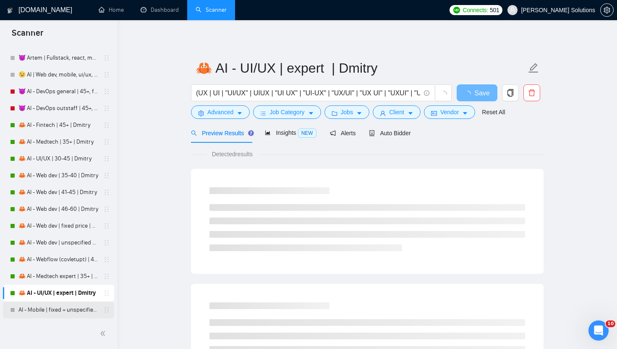
click at [68, 317] on link "AI - Mobile | fixed + unspecified | Dmitry" at bounding box center [58, 309] width 80 height 17
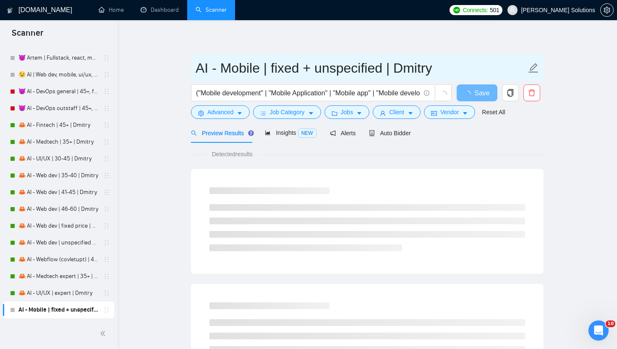
click at [194, 62] on span "AI - Mobile | fixed + unspecified | Dmitry" at bounding box center [367, 68] width 352 height 26
click at [195, 65] on span "AI - Mobile | fixed + unspecified | Dmitry" at bounding box center [367, 68] width 352 height 26
click at [199, 65] on input "AI - Mobile | fixed + unspecified | Dmitry" at bounding box center [361, 67] width 331 height 21
paste input "🦀"
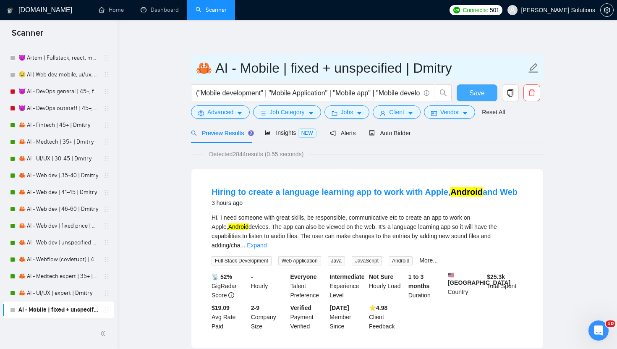
type input "🦀 AI - Mobile | fixed + unspecified | Dmitry"
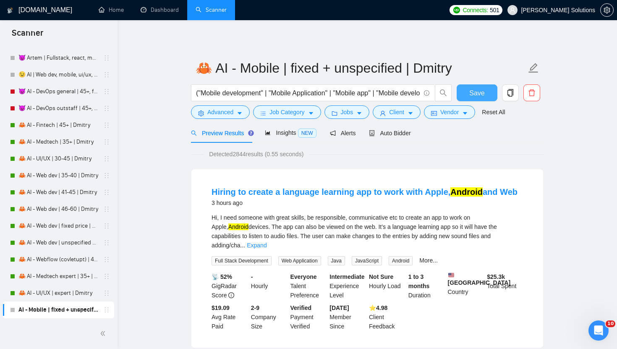
click at [475, 96] on span "Save" at bounding box center [476, 93] width 15 height 10
click at [444, 111] on span "Vendor" at bounding box center [449, 111] width 18 height 9
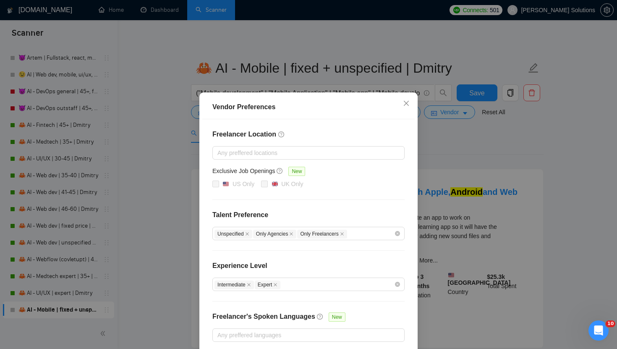
scroll to position [39, 0]
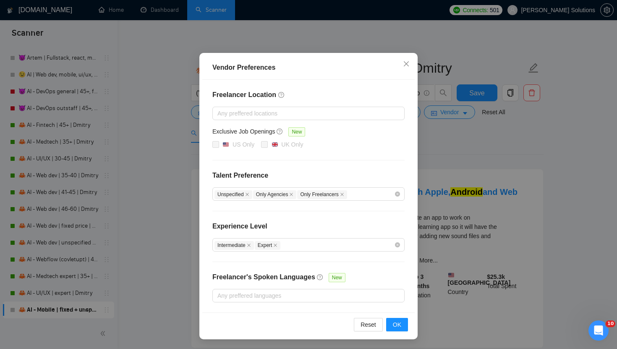
click at [444, 117] on div "Vendor Preferences Freelancer Location Any preffered locations Exclusive Job Op…" at bounding box center [308, 174] width 617 height 349
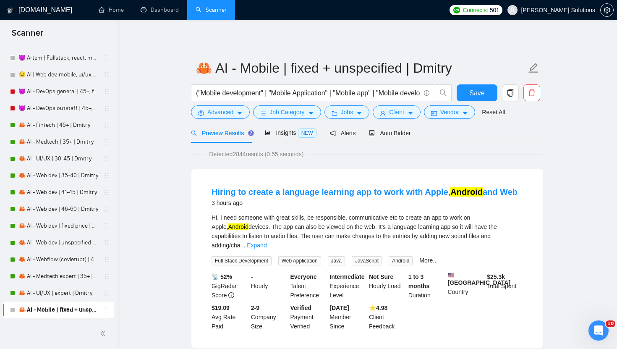
scroll to position [0, 0]
click at [410, 113] on button "Client" at bounding box center [397, 111] width 48 height 13
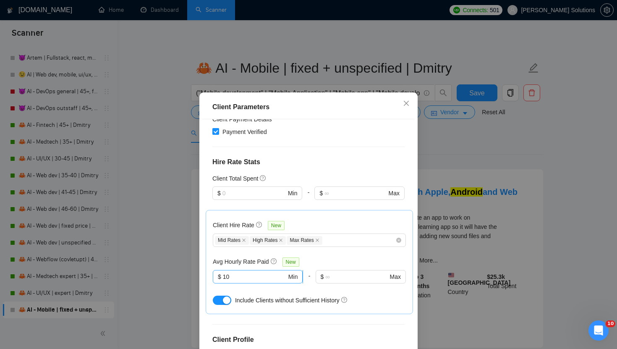
click at [277, 272] on input "10" at bounding box center [255, 276] width 64 height 9
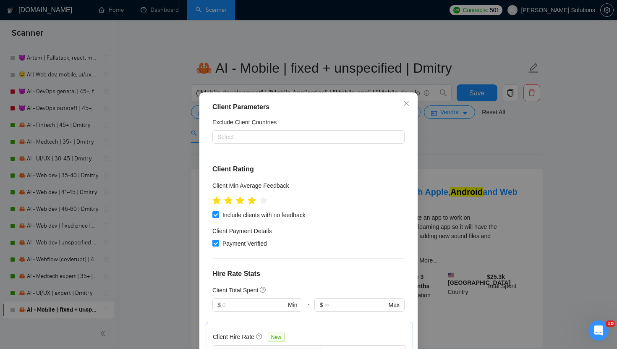
scroll to position [164, 0]
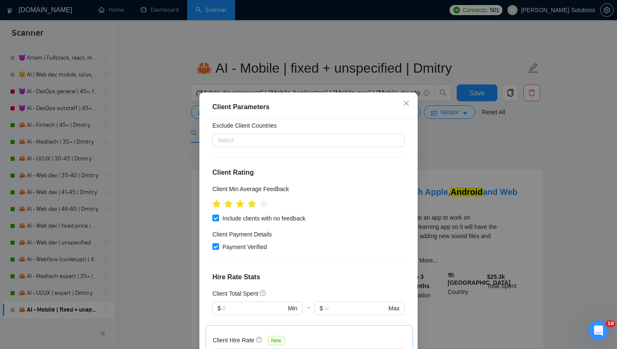
type input "15"
click at [424, 136] on div "Client Parameters Client Location Include Client Countries [GEOGRAPHIC_DATA] [G…" at bounding box center [308, 174] width 617 height 349
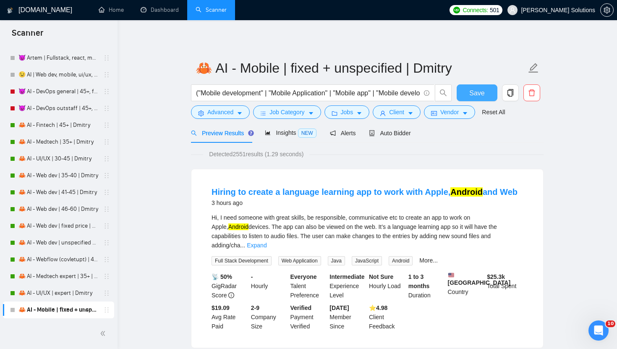
click at [474, 94] on span "Save" at bounding box center [476, 93] width 15 height 10
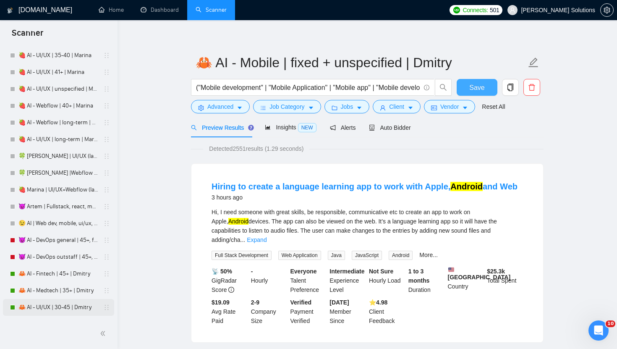
scroll to position [2128, 0]
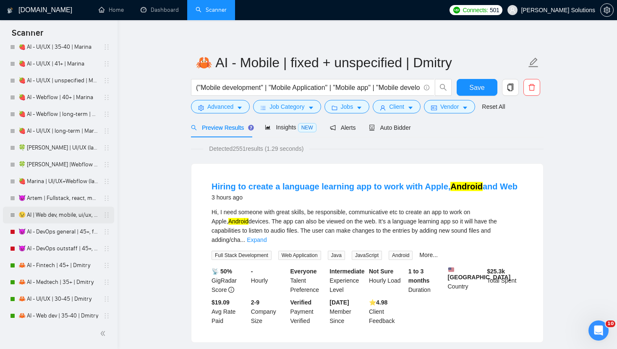
click at [60, 218] on link "😉 AI | Web dev, mobile, ui/ux, webflow, medtech, fintech (large-size comp) | Da…" at bounding box center [58, 214] width 80 height 17
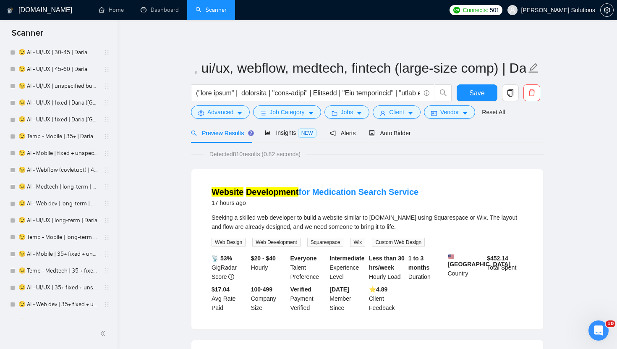
scroll to position [1372, 0]
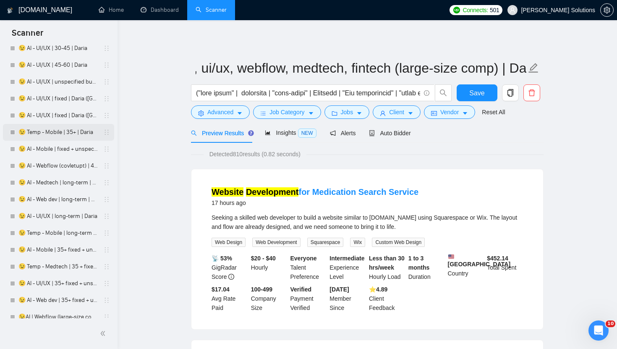
click at [49, 129] on link "😉 Temp - Mobile | 35+ | Daria" at bounding box center [58, 132] width 80 height 17
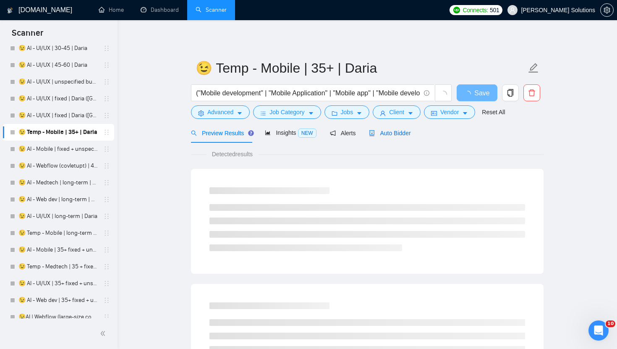
click at [381, 131] on span "Auto Bidder" at bounding box center [390, 133] width 42 height 7
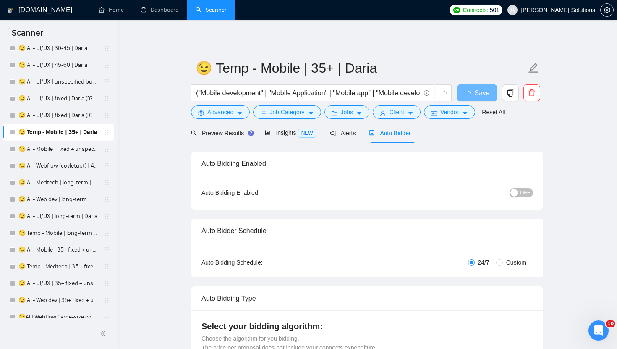
radio input "false"
radio input "true"
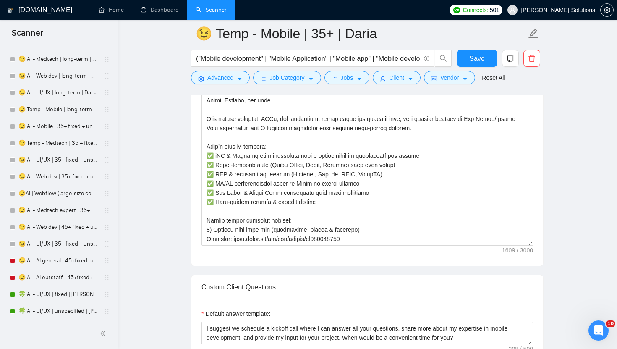
scroll to position [1486, 0]
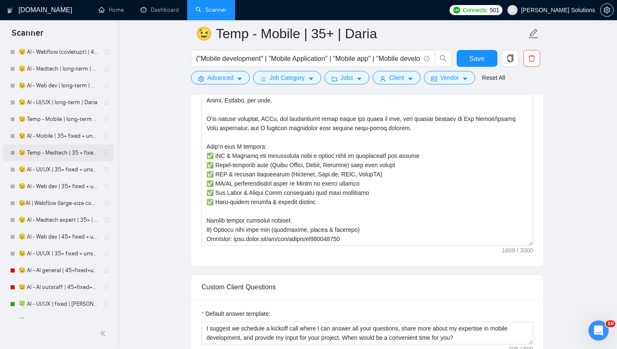
click at [56, 154] on link "😉 Temp - Medtech | 35 + fixed + unspec (large-size comp) | Daria" at bounding box center [58, 152] width 80 height 17
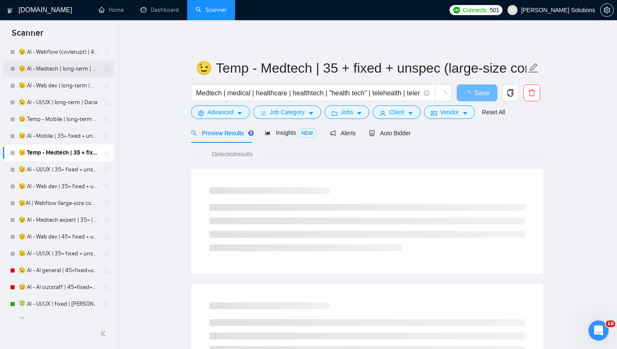
click at [67, 63] on link "😉 AI - Medtech | long-term | Daria" at bounding box center [58, 68] width 80 height 17
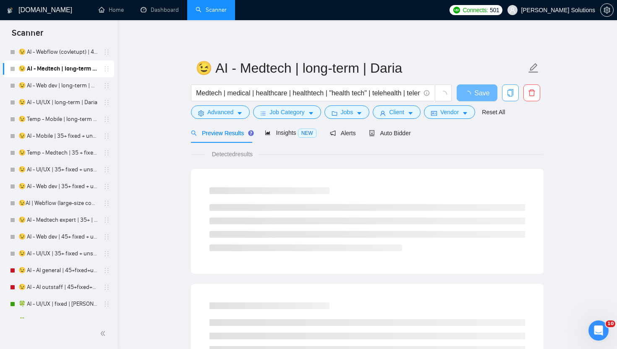
click at [509, 90] on icon "copy" at bounding box center [510, 93] width 8 height 8
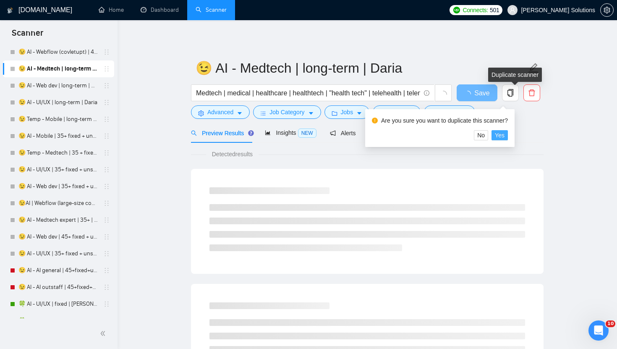
click at [504, 134] on span "Yes" at bounding box center [500, 134] width 10 height 9
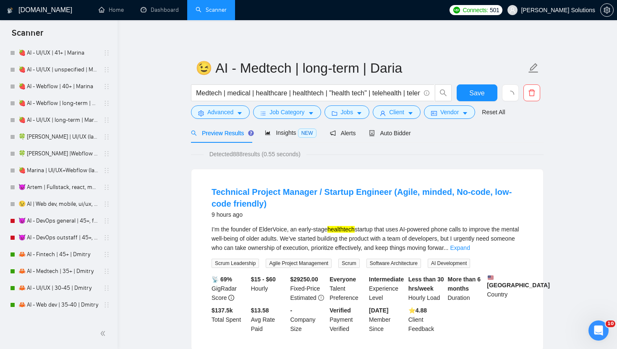
scroll to position [2268, 0]
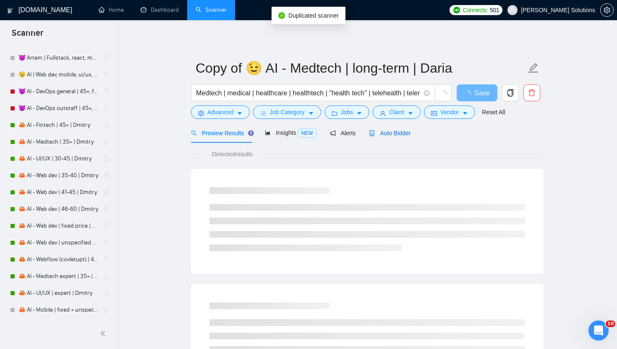
click at [385, 136] on span "Auto Bidder" at bounding box center [390, 133] width 42 height 7
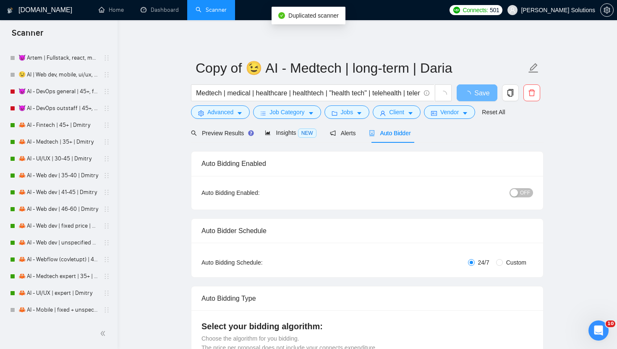
radio input "false"
radio input "true"
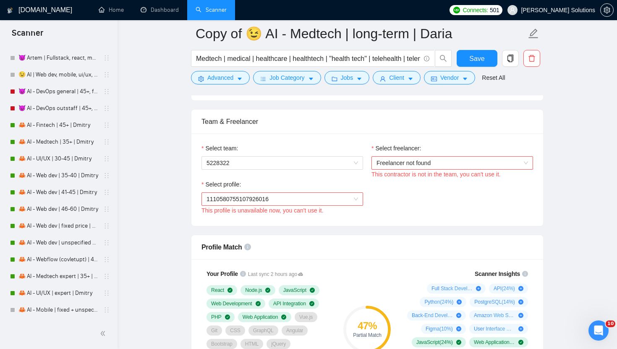
scroll to position [514, 0]
click at [326, 158] on span "5228322" at bounding box center [281, 162] width 151 height 13
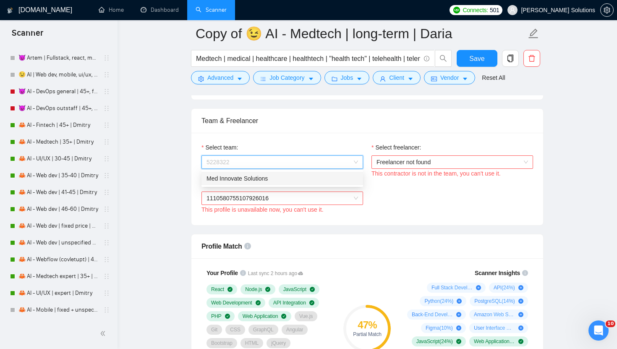
click at [271, 176] on div "Med Innovate Solutions" at bounding box center [281, 178] width 151 height 9
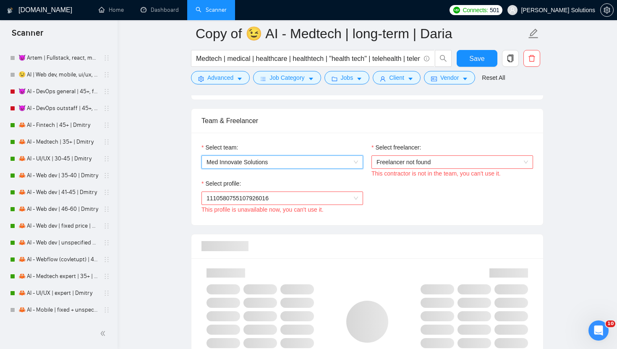
click at [446, 170] on div "This contractor is not in the team, you can't use it." at bounding box center [452, 173] width 162 height 9
click at [443, 158] on span "Freelancer not found" at bounding box center [451, 162] width 151 height 13
click at [443, 163] on span "Freelancer not found" at bounding box center [451, 162] width 151 height 13
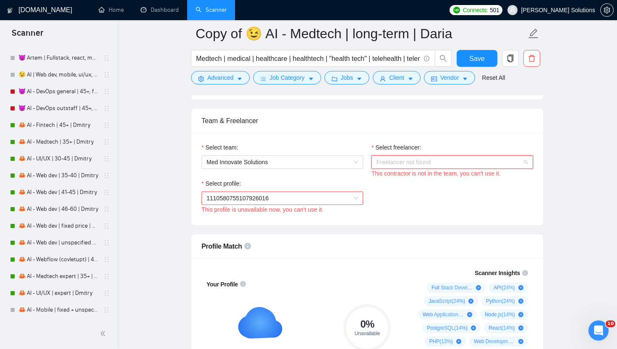
click at [407, 165] on span "Freelancer not found" at bounding box center [451, 162] width 151 height 13
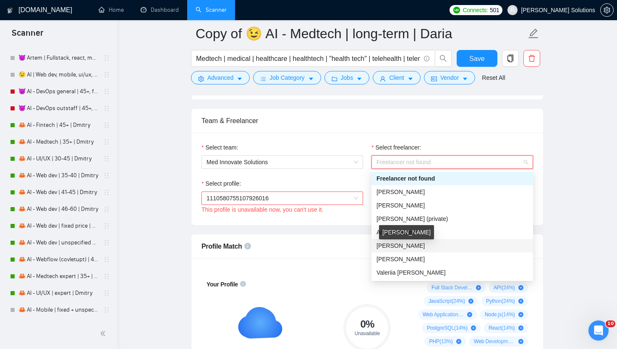
click at [397, 247] on span "[PERSON_NAME]" at bounding box center [400, 245] width 48 height 7
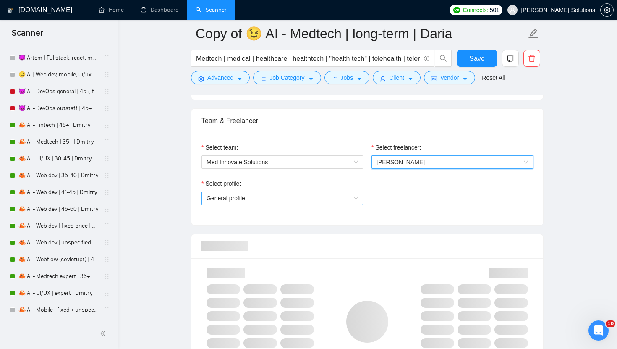
click at [309, 200] on span "General profile" at bounding box center [281, 198] width 151 height 13
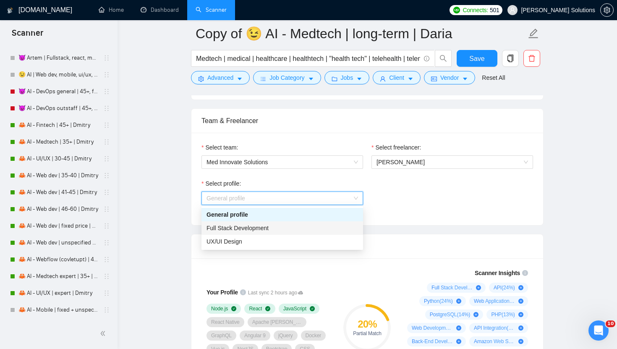
click at [255, 224] on span "Full Stack Development" at bounding box center [237, 227] width 62 height 7
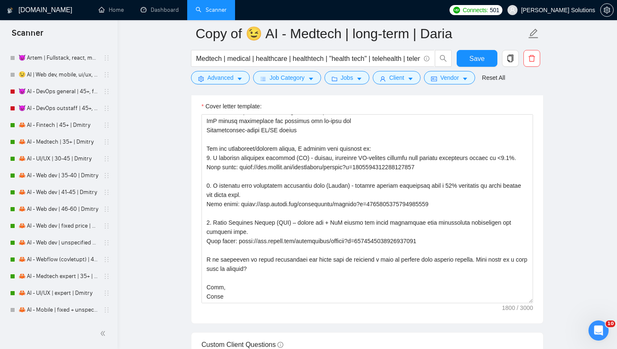
scroll to position [1081, 0]
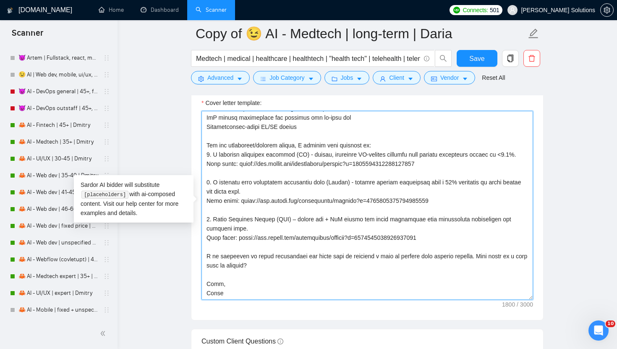
drag, startPoint x: 240, startPoint y: 237, endPoint x: 459, endPoint y: 238, distance: 219.4
click at [459, 238] on textarea "Cover letter template:" at bounding box center [366, 205] width 331 height 189
paste textarea "~01dc9fa34fe647d347?p=1965708071690473472"
drag, startPoint x: 239, startPoint y: 164, endPoint x: 495, endPoint y: 163, distance: 255.9
click at [495, 163] on textarea "Cover letter template:" at bounding box center [366, 205] width 331 height 189
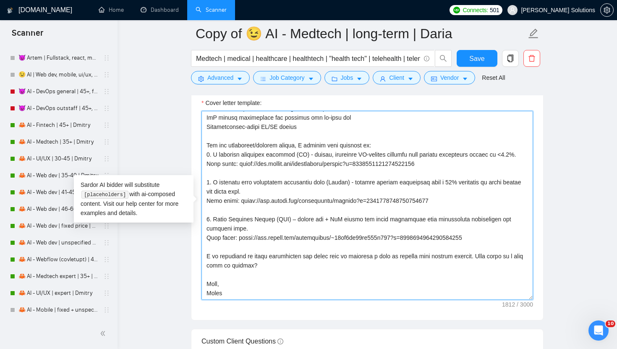
drag, startPoint x: 480, startPoint y: 162, endPoint x: 241, endPoint y: 163, distance: 239.6
click at [241, 163] on textarea "Cover letter template:" at bounding box center [366, 205] width 331 height 189
paste textarea "~01dc9fa34fe647d347?p=1965706510180524032"
drag, startPoint x: 239, startPoint y: 199, endPoint x: 450, endPoint y: 200, distance: 211.4
click at [450, 200] on textarea "Cover letter template:" at bounding box center [366, 205] width 331 height 189
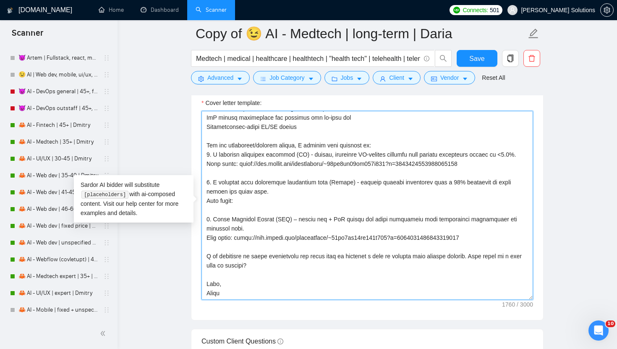
paste textarea "[URL][DOMAIN_NAME]"
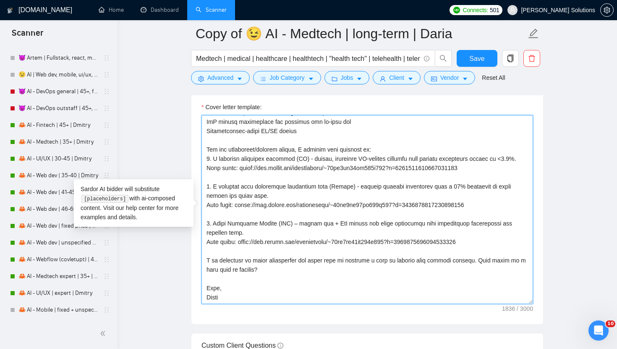
scroll to position [1076, 0]
click at [296, 294] on textarea "Cover letter template:" at bounding box center [366, 210] width 331 height 189
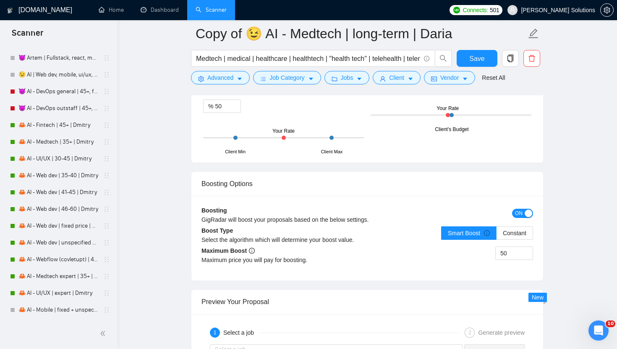
scroll to position [1564, 0]
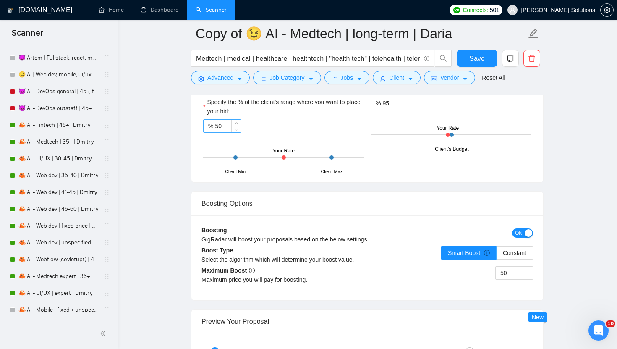
type textarea "[Lorem i dolorsit ametcons adipi eli seddoe't inci ut labore'e dolorem aliq (en…"
click at [225, 125] on input "50" at bounding box center [228, 126] width 26 height 13
type input "100"
click at [474, 60] on span "Save" at bounding box center [476, 58] width 15 height 10
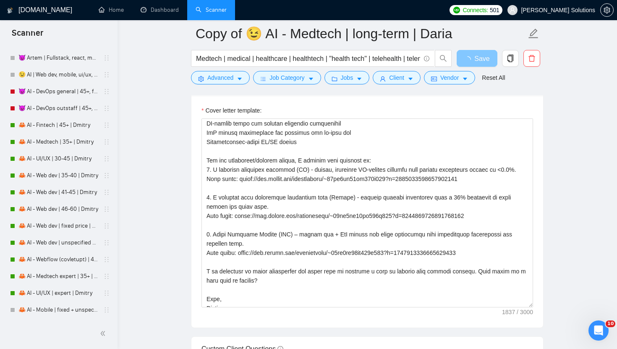
scroll to position [148, 0]
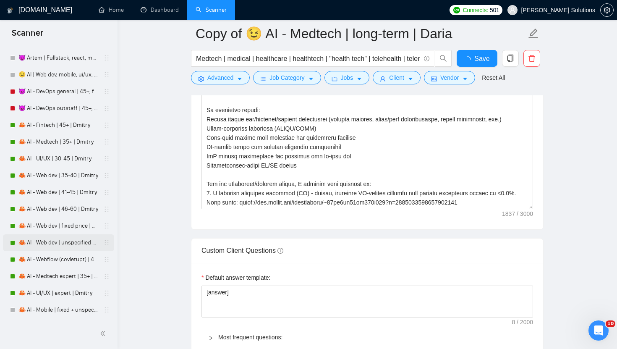
click at [55, 301] on link "🦀 AI - Mobile | fixed + unspecified | Dmitry" at bounding box center [58, 309] width 80 height 17
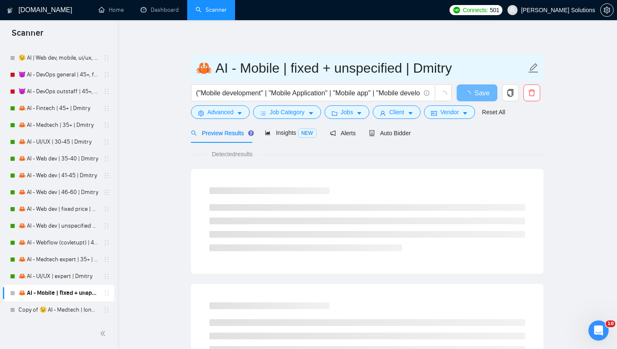
drag, startPoint x: 207, startPoint y: 65, endPoint x: 194, endPoint y: 65, distance: 13.4
click at [194, 65] on span "🦀 AI - Mobile | fixed + unspecified | Dmitry" at bounding box center [367, 68] width 352 height 26
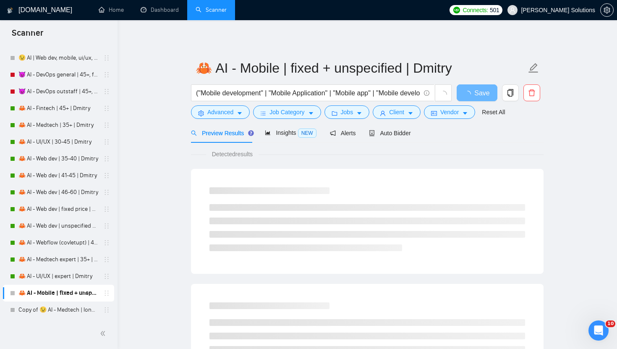
click at [52, 318] on div at bounding box center [58, 333] width 117 height 31
click at [53, 315] on link "Copy of 😉 AI - Medtech | long-term | Daria" at bounding box center [58, 309] width 80 height 17
click at [55, 313] on link "Copy of 😉 AI - Medtech | long-term | Daria" at bounding box center [58, 309] width 80 height 17
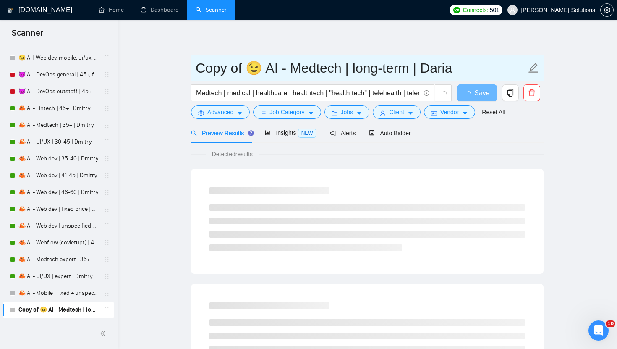
drag, startPoint x: 253, startPoint y: 73, endPoint x: 187, endPoint y: 72, distance: 65.9
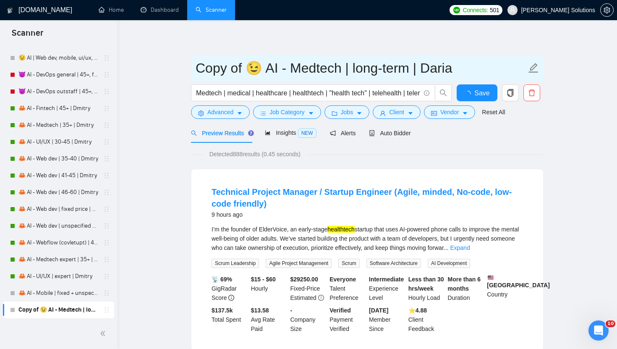
paste input "🦀"
click at [391, 70] on input "🦀 AI - Medtech | long-term | Daria" at bounding box center [361, 67] width 331 height 21
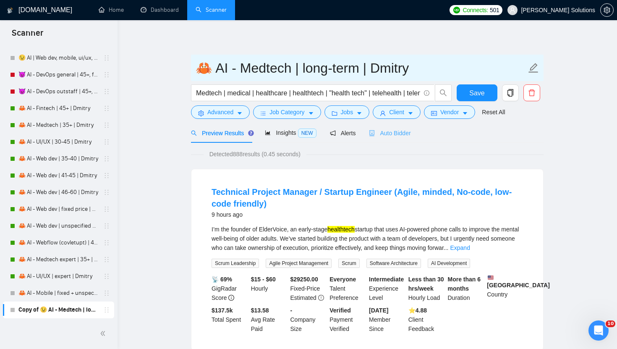
type input "🦀 AI - Medtech | long-term | Dmitry"
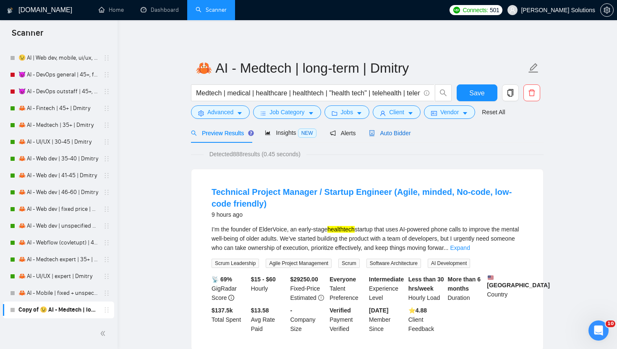
click at [390, 133] on span "Auto Bidder" at bounding box center [390, 133] width 42 height 7
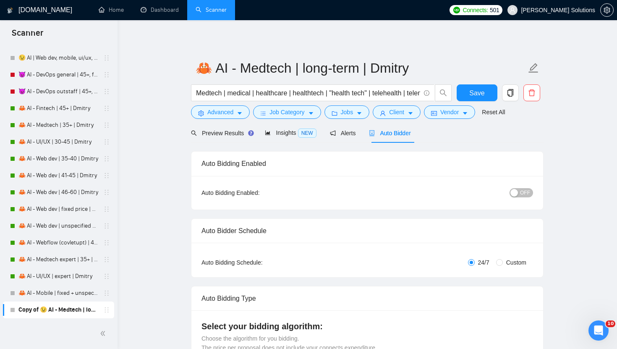
radio input "false"
radio input "true"
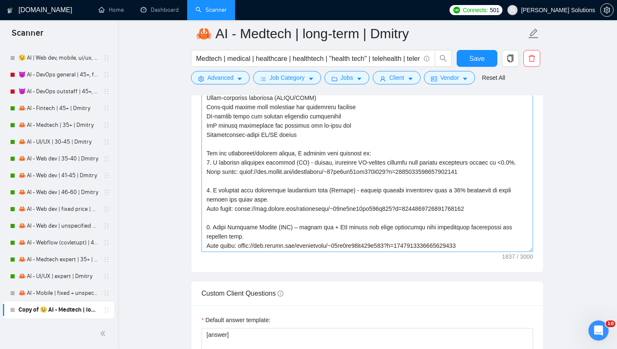
scroll to position [89, 0]
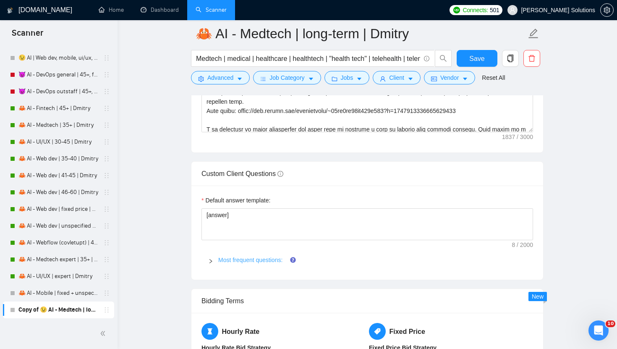
click at [246, 256] on link "Most frequent questions:" at bounding box center [250, 259] width 64 height 7
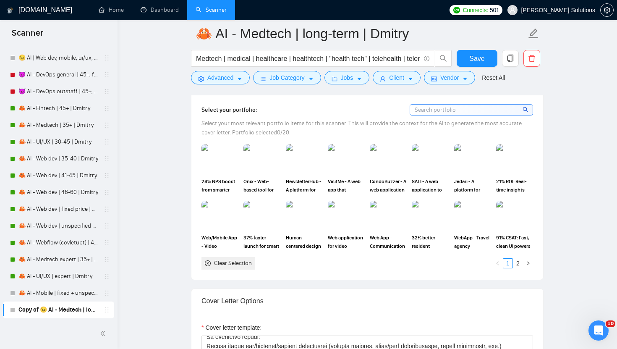
scroll to position [854, 0]
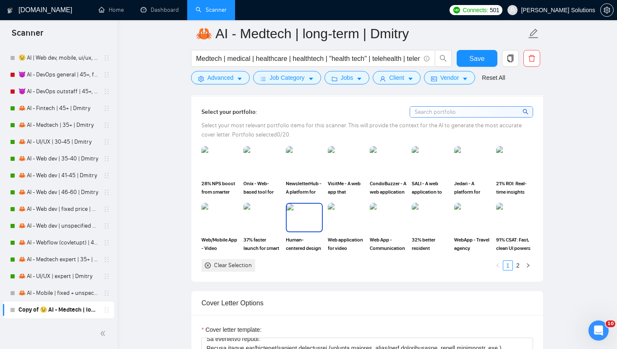
click at [295, 213] on img at bounding box center [304, 217] width 35 height 28
click at [518, 265] on link "2" at bounding box center [517, 265] width 9 height 9
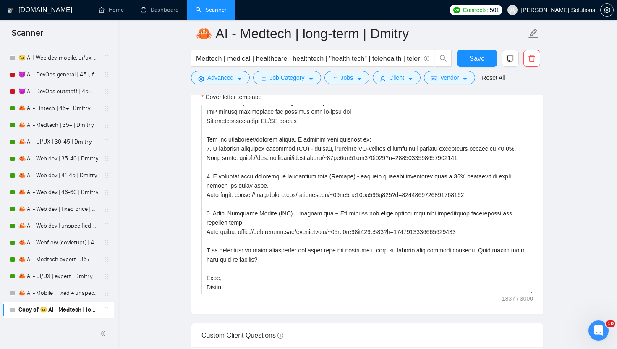
scroll to position [1075, 0]
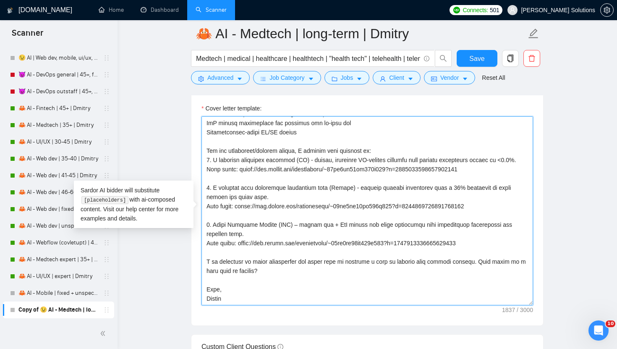
drag, startPoint x: 240, startPoint y: 242, endPoint x: 505, endPoint y: 237, distance: 265.6
click at [506, 237] on textarea "Cover letter template:" at bounding box center [366, 210] width 331 height 189
drag, startPoint x: 495, startPoint y: 245, endPoint x: 240, endPoint y: 241, distance: 254.7
click at [240, 241] on textarea "Cover letter template:" at bounding box center [366, 210] width 331 height 189
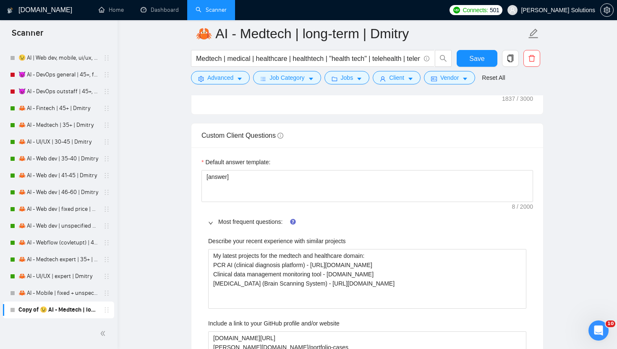
scroll to position [1306, 0]
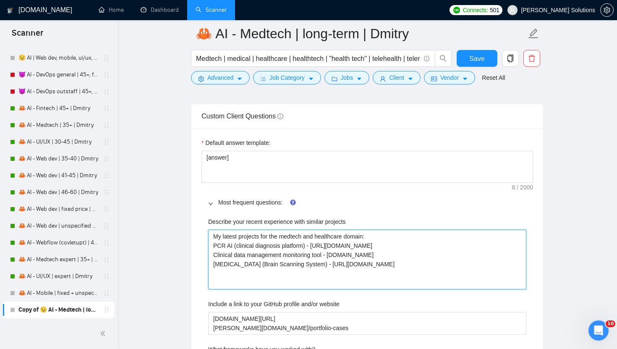
drag, startPoint x: 299, startPoint y: 283, endPoint x: 307, endPoint y: 273, distance: 12.8
click at [307, 273] on projects "My latest projects for the medtech and healthcare domain: PCR AI (clinical diag…" at bounding box center [367, 259] width 318 height 60
paste projects "reelancers/~01dc9fa34fe647d347?p=1965708071690473472"
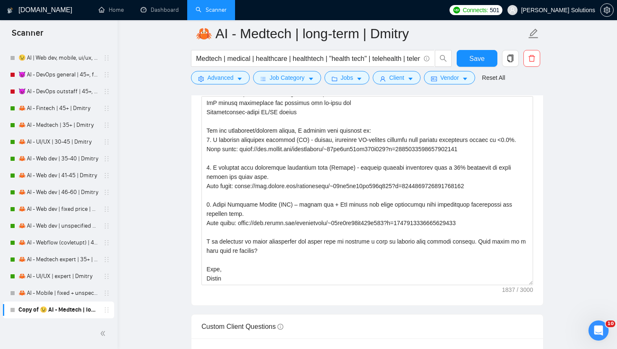
scroll to position [1078, 0]
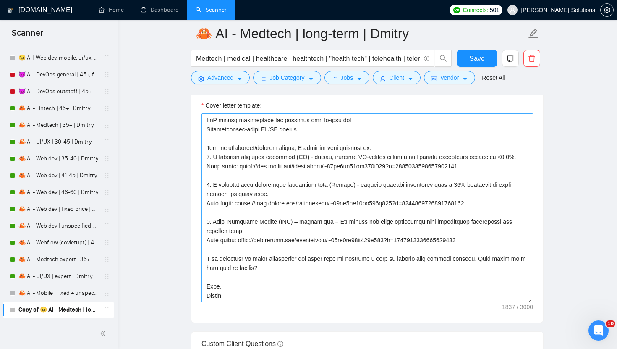
type projects "My latest projects for the medtech and healthcare domain: PCR AI (clinical diag…"
click at [485, 203] on textarea "Cover letter template:" at bounding box center [366, 207] width 331 height 189
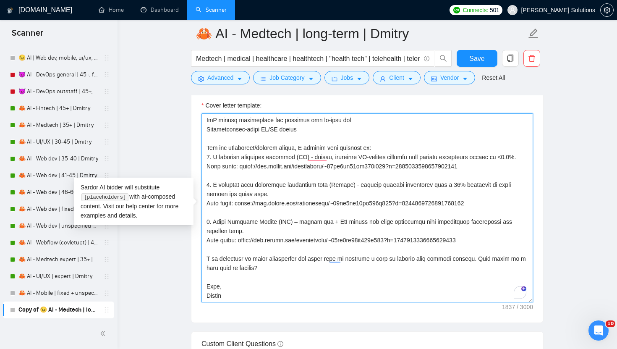
scroll to position [148, 0]
drag, startPoint x: 485, startPoint y: 203, endPoint x: 240, endPoint y: 203, distance: 245.9
click at [240, 203] on textarea "Cover letter template:" at bounding box center [366, 207] width 331 height 189
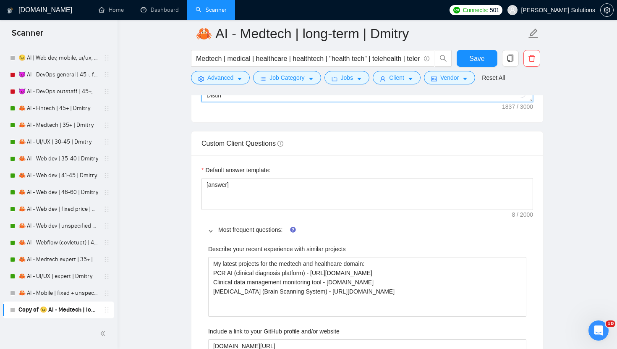
scroll to position [1280, 0]
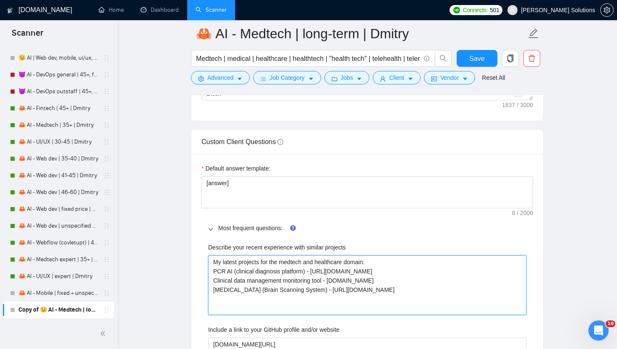
drag, startPoint x: 333, startPoint y: 290, endPoint x: 402, endPoint y: 291, distance: 69.2
click at [403, 291] on projects "My latest projects for the medtech and healthcare domain: PCR AI (clinical diag…" at bounding box center [367, 285] width 318 height 60
type projects "My latest projects for the medtech and healthcare domain: PCR AI (clinical diag…"
paste projects "[URL][DOMAIN_NAME]"
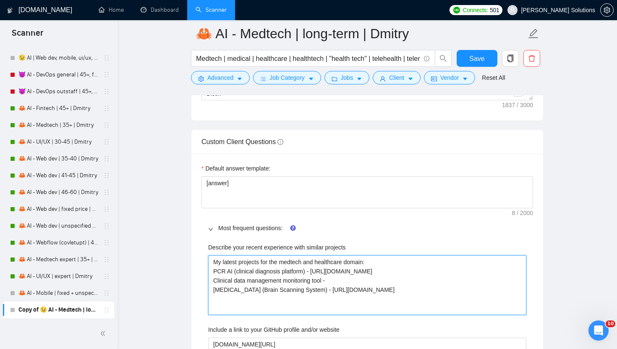
type projects "My latest projects for the medtech and healthcare domain: PCR AI (clinical diag…"
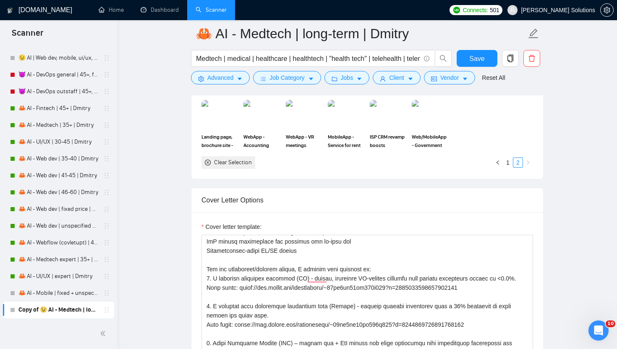
scroll to position [991, 0]
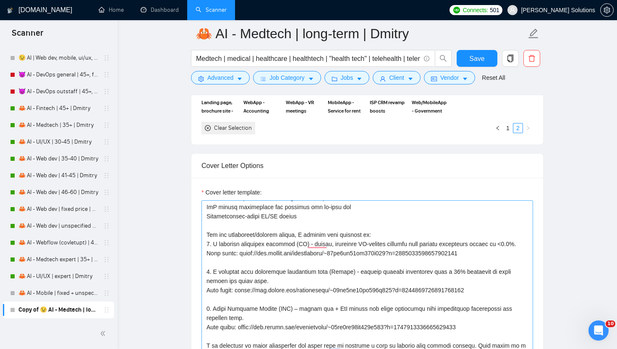
type projects "My latest projects for the medtech and healthcare domain: PCR AI (clinical diag…"
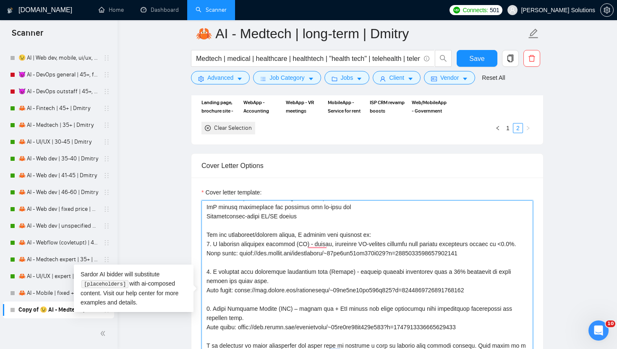
drag, startPoint x: 303, startPoint y: 258, endPoint x: 239, endPoint y: 250, distance: 64.6
click at [239, 250] on textarea "Cover letter template:" at bounding box center [366, 294] width 331 height 189
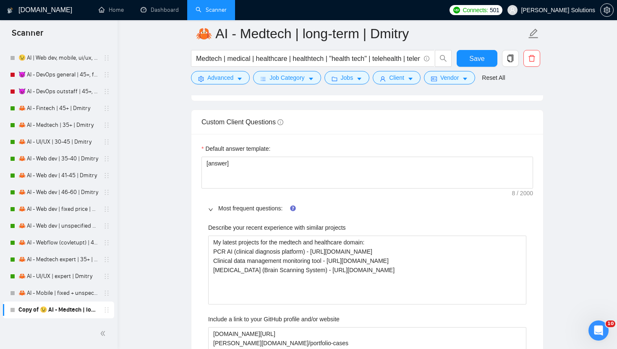
scroll to position [1333, 0]
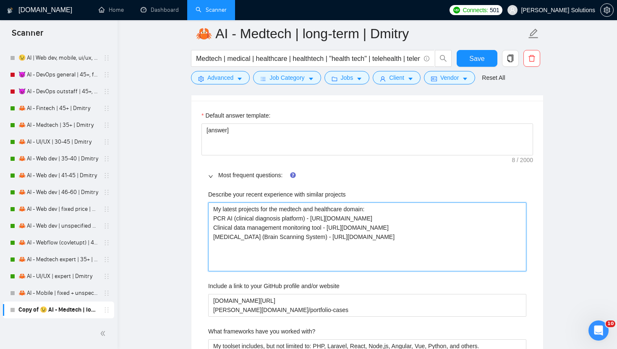
drag, startPoint x: 308, startPoint y: 226, endPoint x: 315, endPoint y: 216, distance: 12.3
click at [315, 216] on projects "My latest projects for the medtech and healthcare domain: PCR AI (clinical diag…" at bounding box center [367, 236] width 318 height 69
paste projects "reelancers/~01dc9fa34fe647d347?p=1965706510180524032"
type projects "My latest projects for the medtech and healthcare domain: PCR AI (clinical diag…"
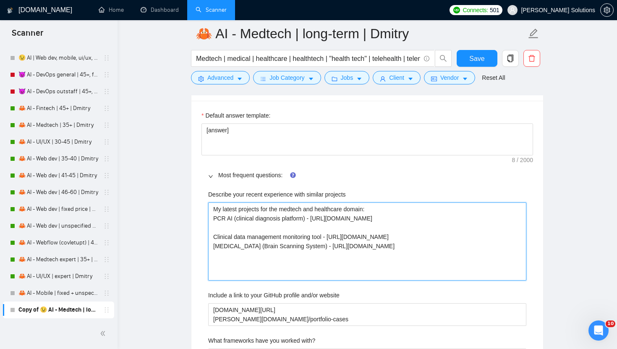
type projects "My latest projects for the medtech and healthcare domain: PCR AI (clinical diag…"
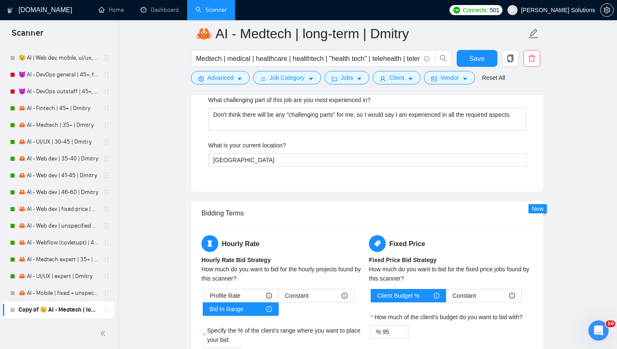
scroll to position [1883, 0]
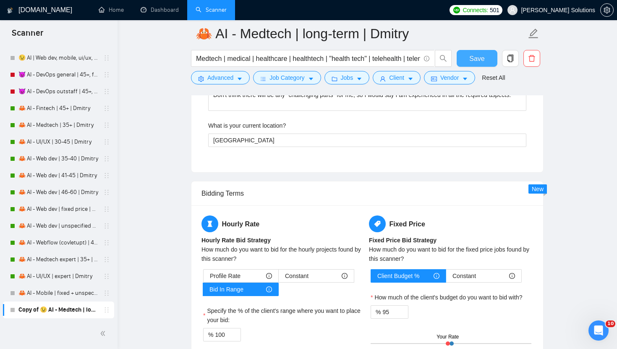
type projects "My latest projects for the medtech and healthcare domain: PCR AI (clinical diag…"
click at [467, 62] on button "Save" at bounding box center [476, 58] width 41 height 17
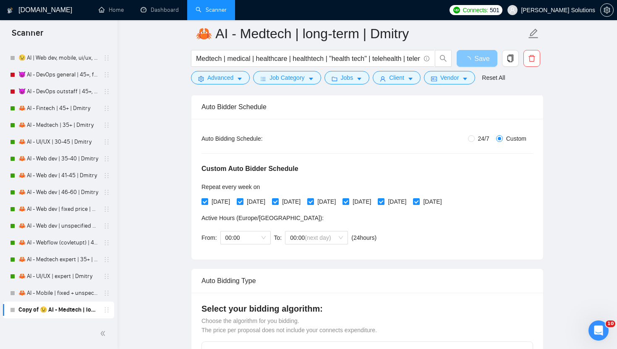
scroll to position [0, 0]
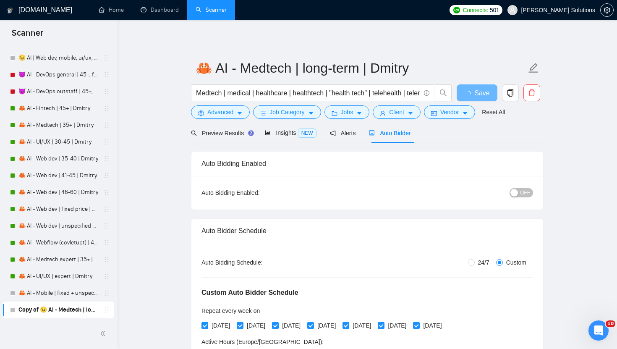
click at [516, 190] on div "button" at bounding box center [514, 193] width 8 height 8
click at [470, 91] on button "Save" at bounding box center [476, 92] width 41 height 17
click at [520, 195] on span "OFF" at bounding box center [525, 192] width 10 height 9
click at [518, 197] on div "OFF" at bounding box center [477, 192] width 110 height 13
click at [521, 195] on span "OFF" at bounding box center [525, 192] width 10 height 9
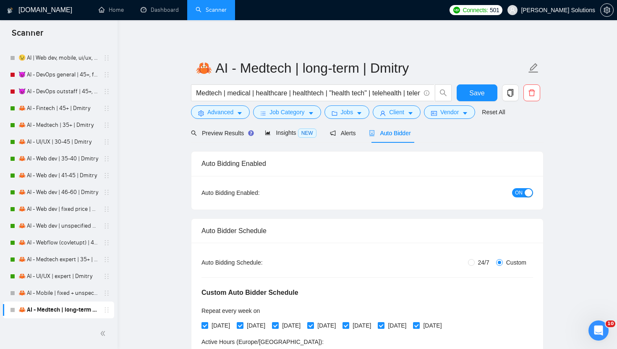
click at [477, 106] on div "Vendor" at bounding box center [449, 111] width 55 height 13
click at [479, 94] on span "Save" at bounding box center [476, 93] width 15 height 10
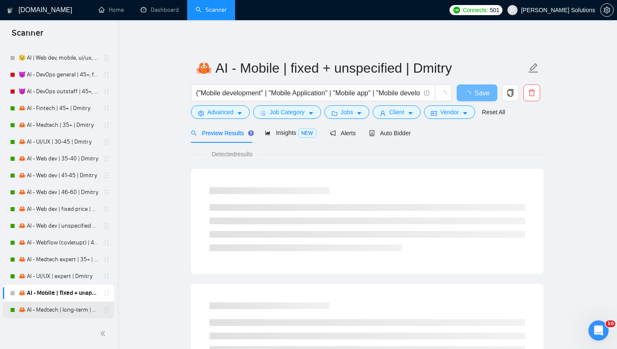
click at [38, 304] on link "🦀 AI - Medtech | long-term | Dmitry" at bounding box center [58, 309] width 80 height 17
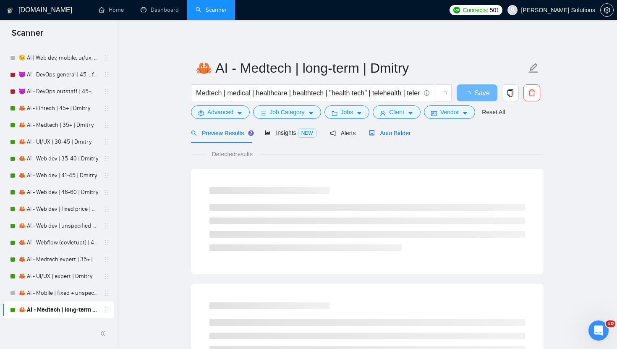
click at [386, 136] on div "Auto Bidder" at bounding box center [390, 132] width 42 height 9
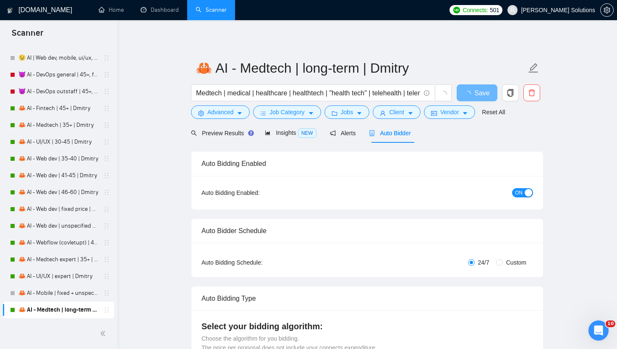
radio input "false"
radio input "true"
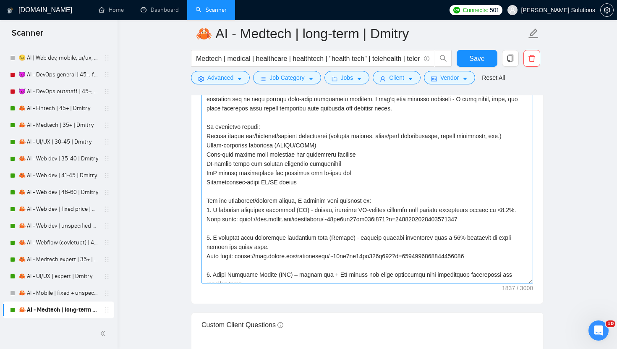
scroll to position [148, 0]
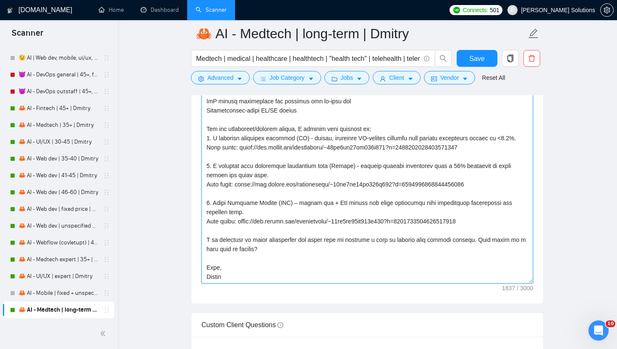
click at [219, 276] on textarea "Cover letter template:" at bounding box center [366, 188] width 331 height 189
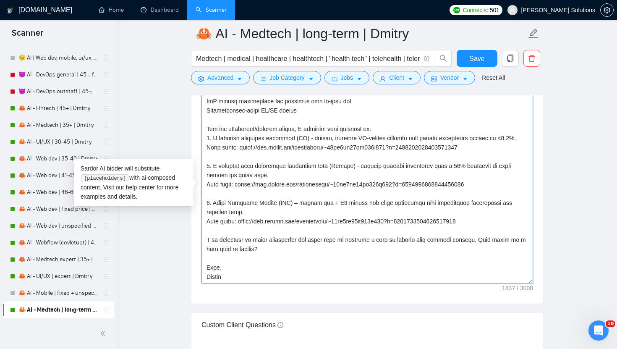
click at [219, 276] on textarea "Cover letter template:" at bounding box center [366, 188] width 331 height 189
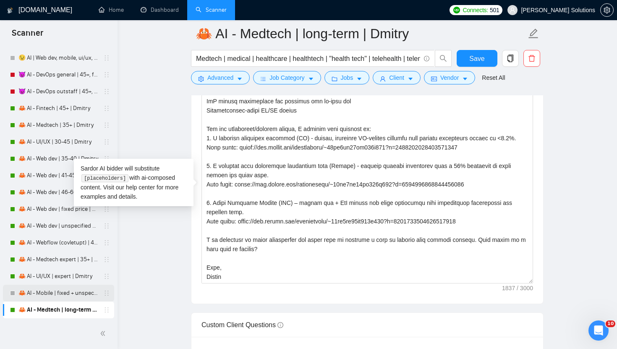
click at [51, 289] on link "🦀 AI - Mobile | fixed + unspecified | Dmitry" at bounding box center [58, 292] width 80 height 17
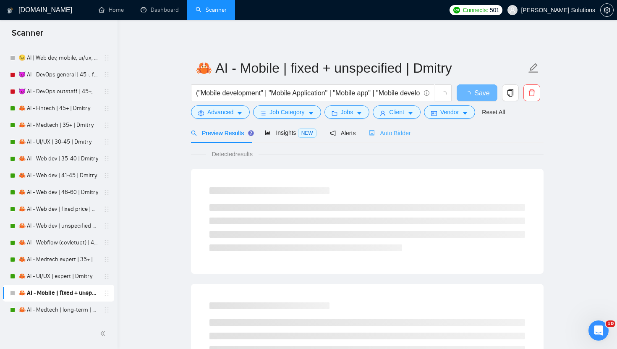
click at [383, 138] on div "Auto Bidder" at bounding box center [390, 133] width 42 height 20
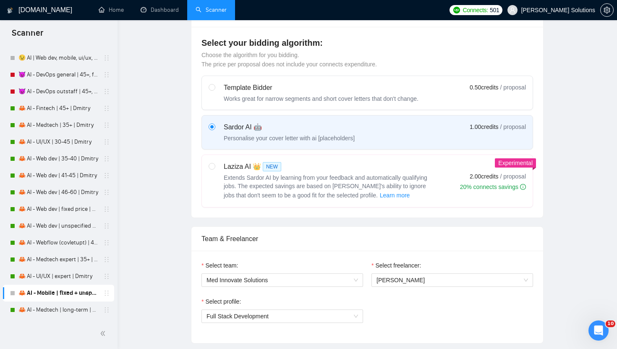
radio input "false"
radio input "true"
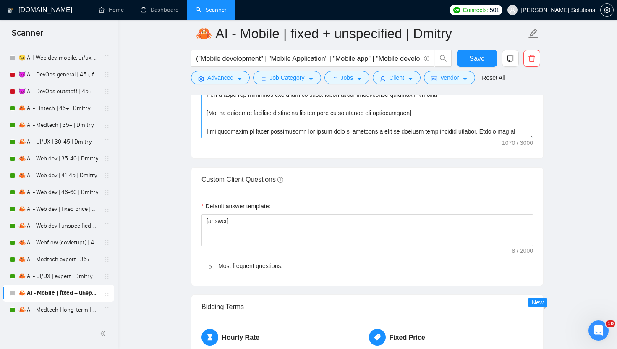
scroll to position [37, 0]
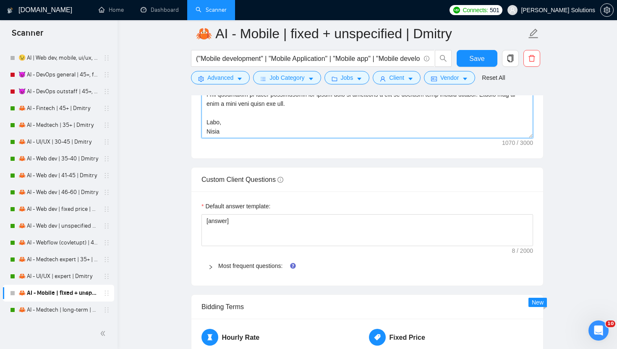
click at [224, 131] on textarea "Cover letter template:" at bounding box center [366, 43] width 331 height 189
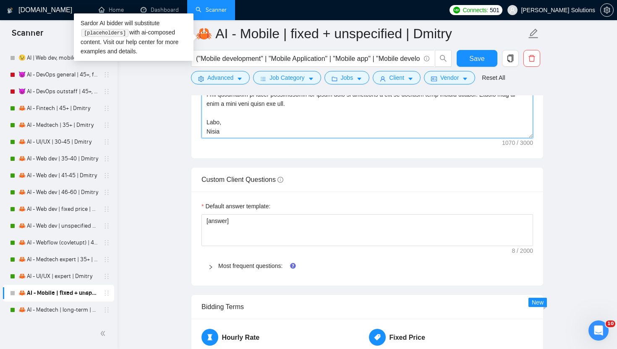
paste textarea "mitry"
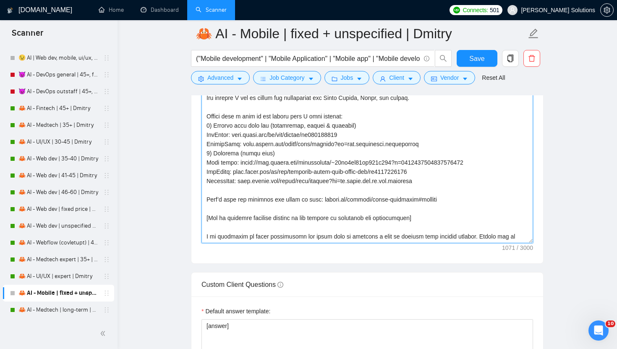
scroll to position [1197, 0]
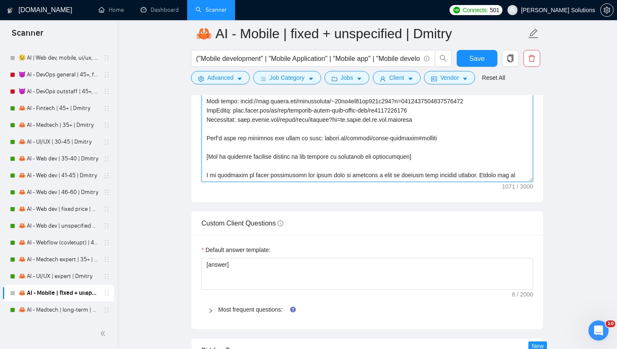
type textarea "Lo, [ipsu dol sit am con adip elitseddo eiusmo temp incidid ut lab etd magnaali…"
click at [235, 302] on div "Most frequent questions:" at bounding box center [366, 309] width 331 height 19
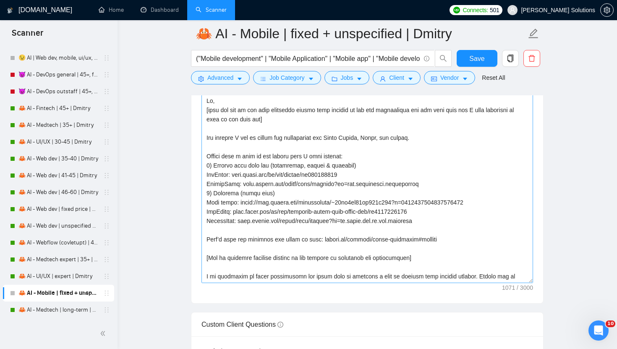
scroll to position [1093, 0]
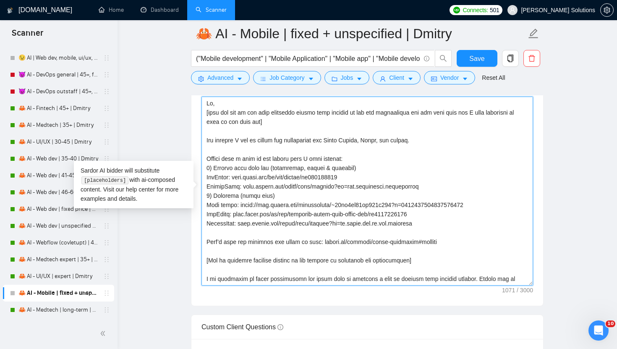
drag, startPoint x: 436, startPoint y: 221, endPoint x: 206, endPoint y: 169, distance: 236.1
click at [206, 169] on textarea "Cover letter template:" at bounding box center [366, 190] width 331 height 189
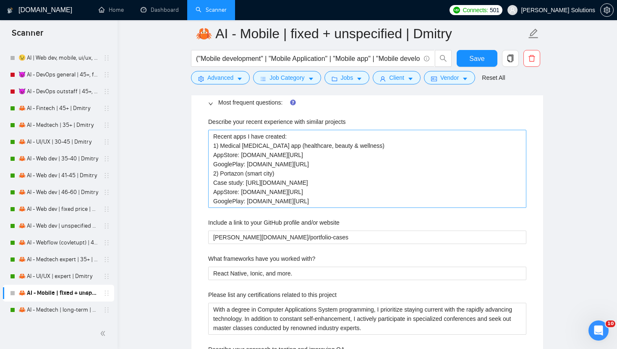
scroll to position [1389, 0]
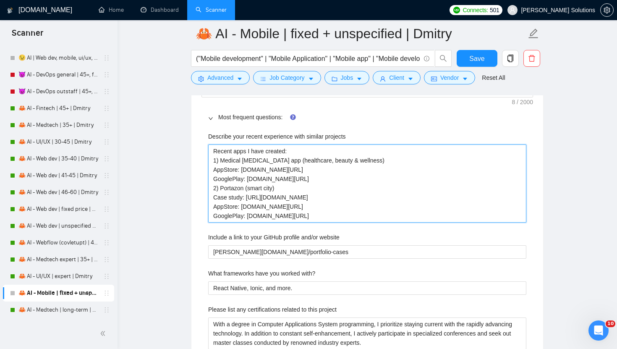
drag, startPoint x: 441, startPoint y: 216, endPoint x: 189, endPoint y: 157, distance: 259.1
click at [189, 157] on main "🦀 AI - Mobile | fixed + unspecified | Dmitry ("Mobile development" | "Mobile Ap…" at bounding box center [367, 148] width 472 height 3009
paste projects "reelancers/~01dc9fa34fe647d347?p=1651486794729254912"
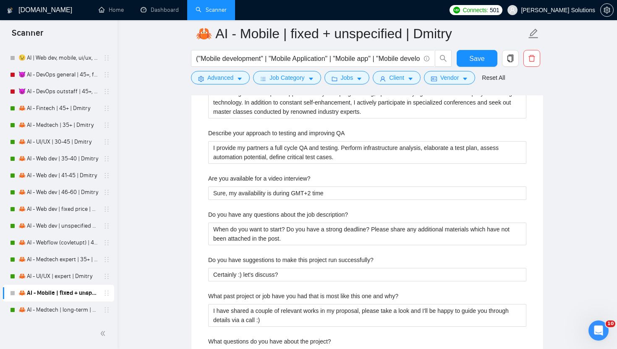
scroll to position [1620, 0]
type projects "Recent apps I have created: 1) Medical skin care app (healthcare, beauty & well…"
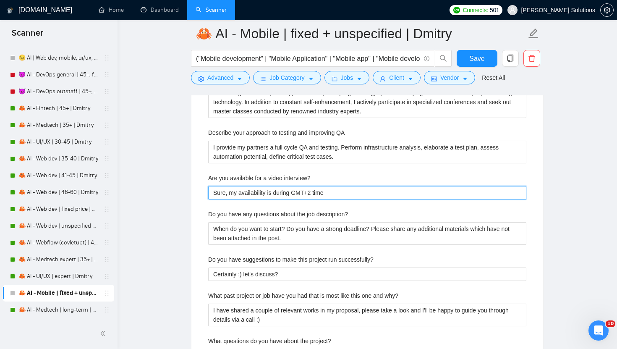
click at [312, 192] on interview\? "Sure, my availability is during GMT+2 time" at bounding box center [367, 192] width 318 height 13
type interview\? "Sure, my availability is during GMT+ time"
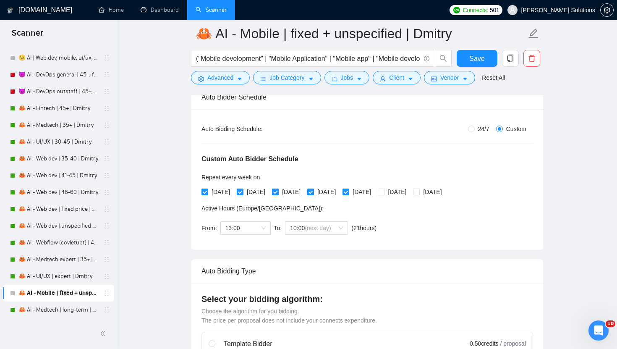
scroll to position [36, 0]
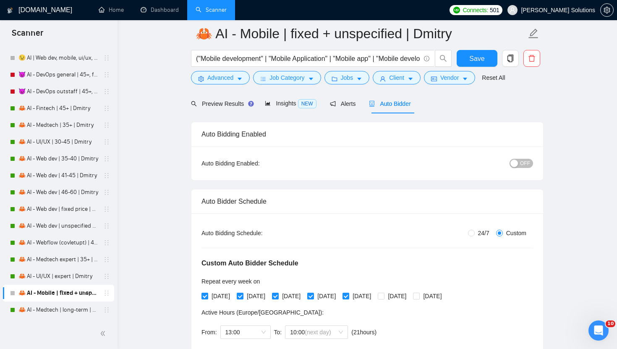
type interview\? "Sure, my availability is during GMT+3 time"
click at [516, 166] on div "button" at bounding box center [514, 163] width 8 height 8
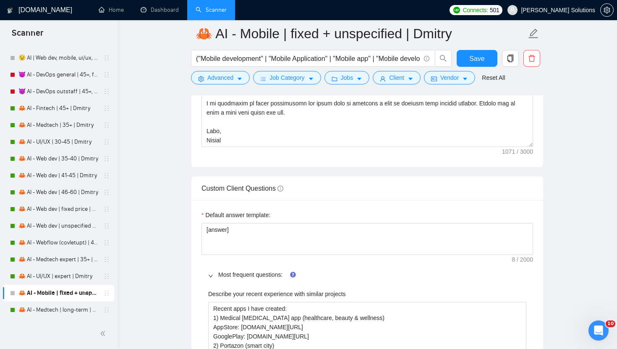
scroll to position [1232, 0]
click at [469, 59] on button "Save" at bounding box center [476, 58] width 41 height 17
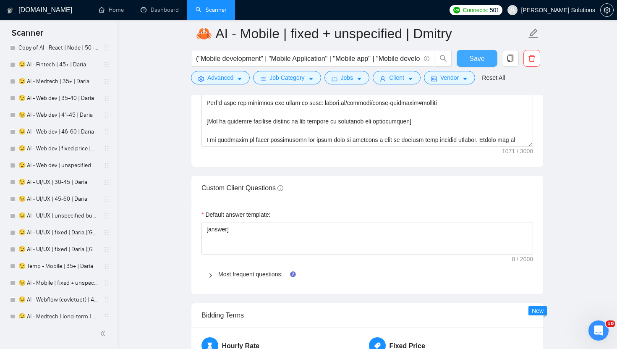
scroll to position [1236, 0]
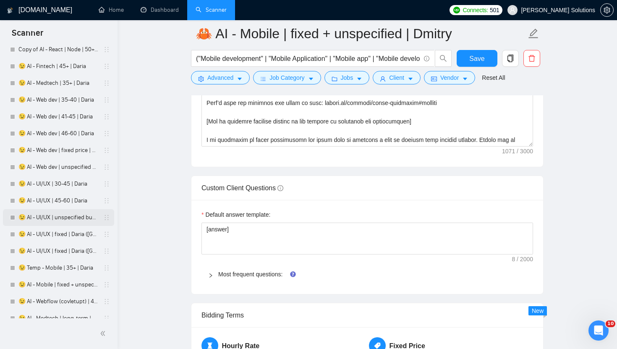
click at [40, 219] on link "😉 AI - UI/UX | unspecified budget | Daria" at bounding box center [58, 217] width 80 height 17
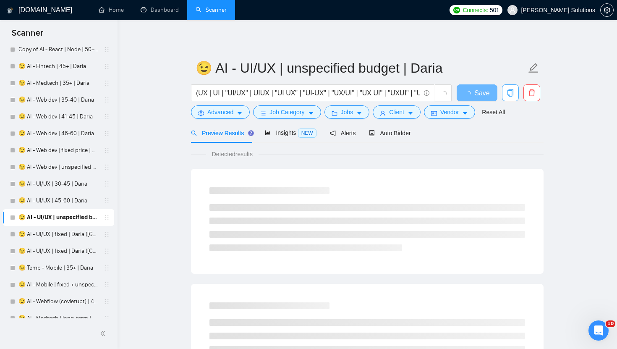
click at [503, 91] on span "copy" at bounding box center [510, 93] width 16 height 8
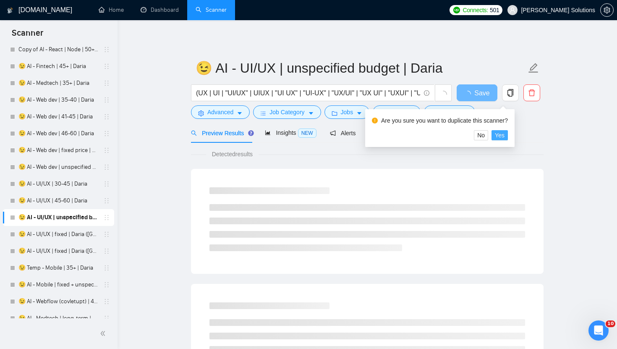
click at [504, 134] on span "Yes" at bounding box center [500, 134] width 10 height 9
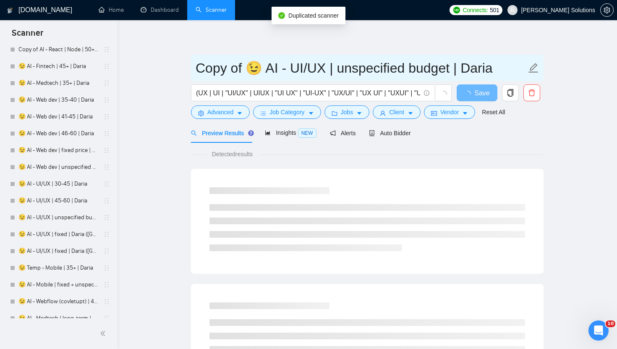
click at [472, 71] on input "Copy of 😉 AI - UI/UX | unspecified budget | Daria" at bounding box center [361, 67] width 331 height 21
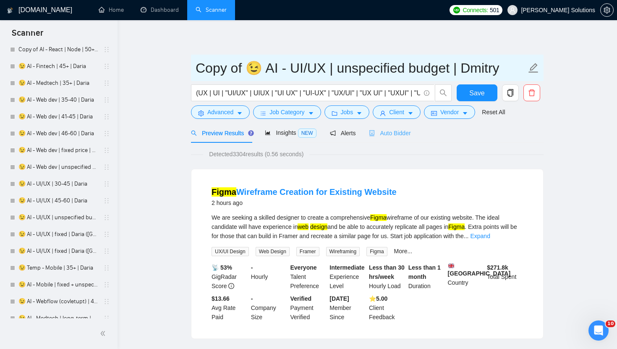
type input "Copy of 😉 AI - UI/UX | unspecified budget | Dmitry"
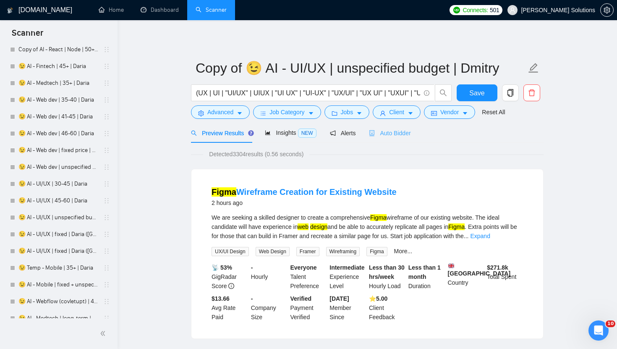
click at [395, 125] on div "Auto Bidder" at bounding box center [390, 133] width 42 height 20
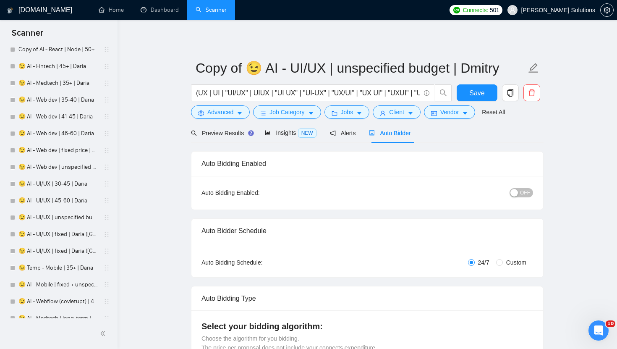
radio input "false"
radio input "true"
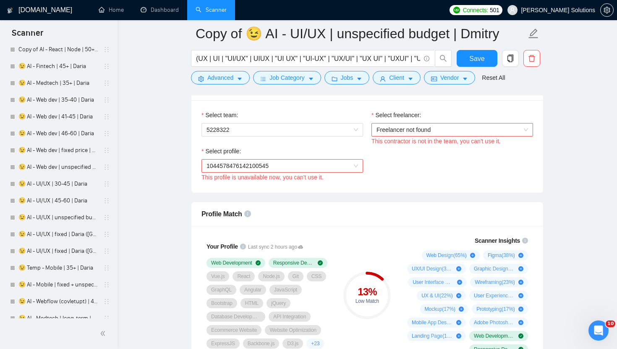
scroll to position [549, 0]
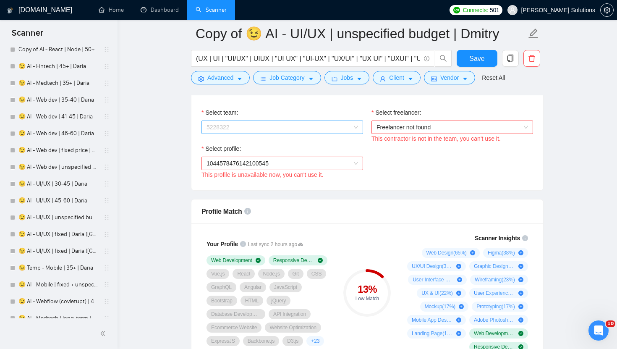
click at [308, 121] on span "5228322" at bounding box center [281, 127] width 151 height 13
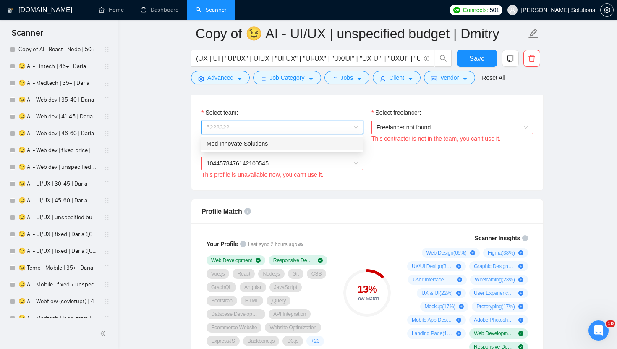
click at [273, 133] on div "5228322" at bounding box center [282, 126] width 162 height 13
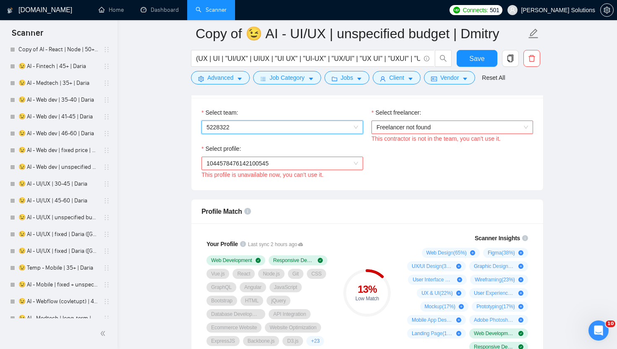
click at [273, 140] on div "Select team: 5228322 5228322" at bounding box center [282, 126] width 170 height 36
click at [270, 128] on span "5228322" at bounding box center [281, 127] width 151 height 13
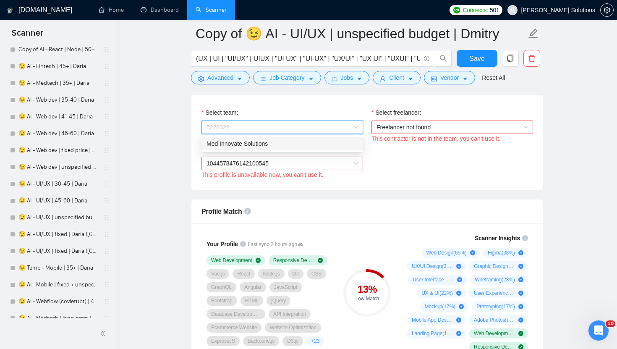
click at [269, 146] on div "Med Innovate Solutions" at bounding box center [281, 143] width 151 height 9
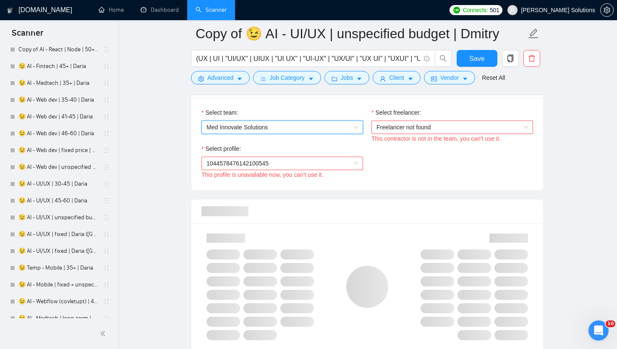
click at [443, 123] on span "Freelancer not found" at bounding box center [451, 127] width 151 height 13
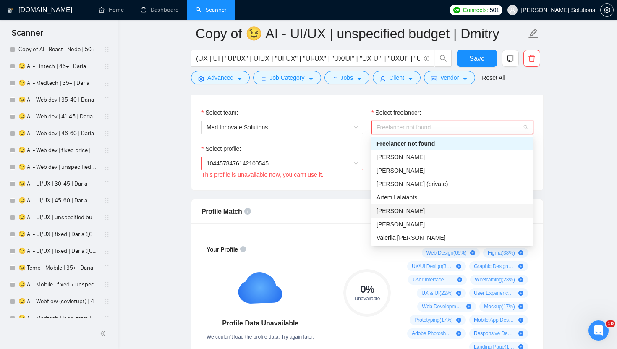
click at [391, 215] on div "[PERSON_NAME]" at bounding box center [452, 210] width 162 height 13
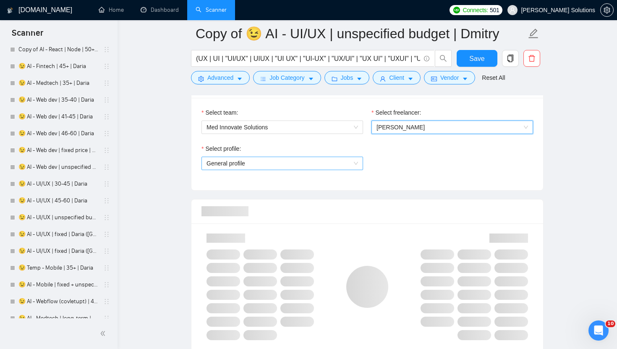
click at [309, 164] on span "General profile" at bounding box center [281, 163] width 151 height 13
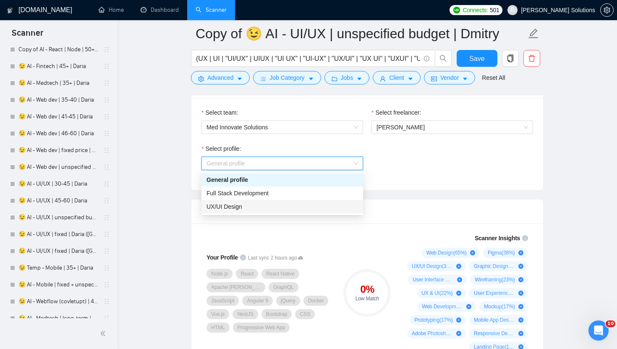
click at [232, 203] on span "UX/UI Design" at bounding box center [224, 206] width 36 height 7
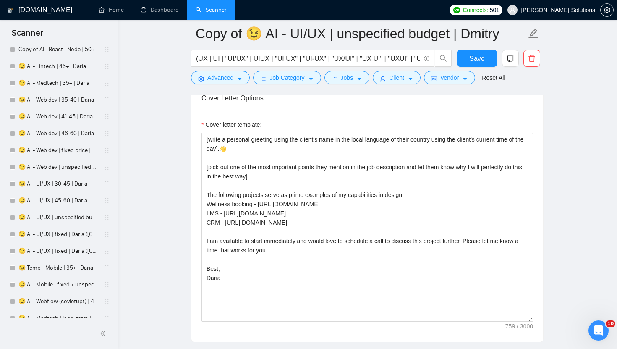
scroll to position [1059, 0]
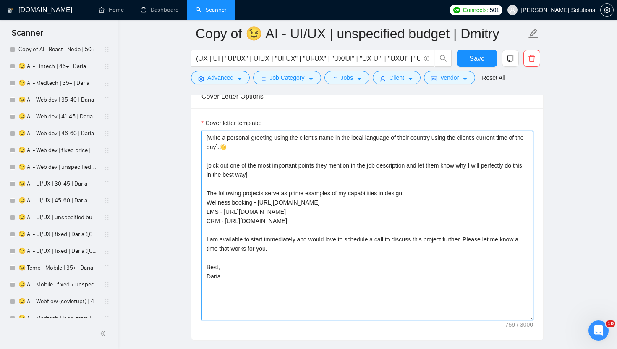
click at [216, 278] on textarea "[write a personal greeting using the client's name in the local language of the…" at bounding box center [366, 225] width 331 height 189
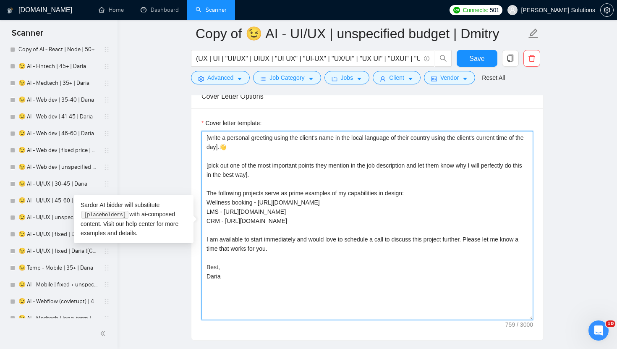
click at [216, 278] on textarea "[write a personal greeting using the client's name in the local language of the…" at bounding box center [366, 225] width 331 height 189
drag, startPoint x: 222, startPoint y: 222, endPoint x: 499, endPoint y: 217, distance: 276.9
click at [499, 217] on textarea "[write a personal greeting using the client's name in the local language of the…" at bounding box center [366, 225] width 331 height 189
drag, startPoint x: 479, startPoint y: 218, endPoint x: 227, endPoint y: 216, distance: 252.6
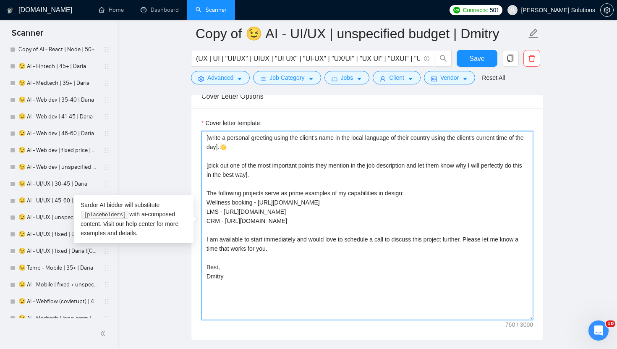
click at [227, 216] on textarea "[write a personal greeting using the client's name in the local language of the…" at bounding box center [366, 225] width 331 height 189
paste textarea "reelancers/~01dc9fa34fe647d347?p=1584614279890939904"
drag, startPoint x: 262, startPoint y: 203, endPoint x: 520, endPoint y: 201, distance: 258.0
click at [520, 201] on textarea "[write a personal greeting using the client's name in the local language of the…" at bounding box center [366, 225] width 331 height 189
paste textarea "https://www.upwork.com/freelancers/~01dc9fa34fe647d347?p=1584630317415444480"
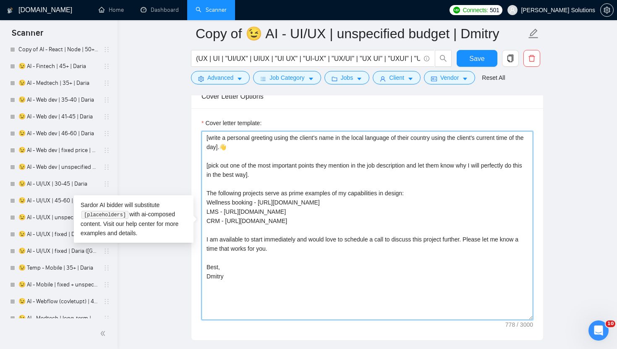
drag, startPoint x: 226, startPoint y: 211, endPoint x: 486, endPoint y: 214, distance: 259.7
click at [486, 214] on textarea "[write a personal greeting using the client's name in the local language of the…" at bounding box center [366, 225] width 331 height 189
paste textarea "https://www.upwork.com/freelancers/~01dc9fa34fe647d347?p=1965704344350920704"
type textarea "[write a personal greeting using the client's name in the local language of the…"
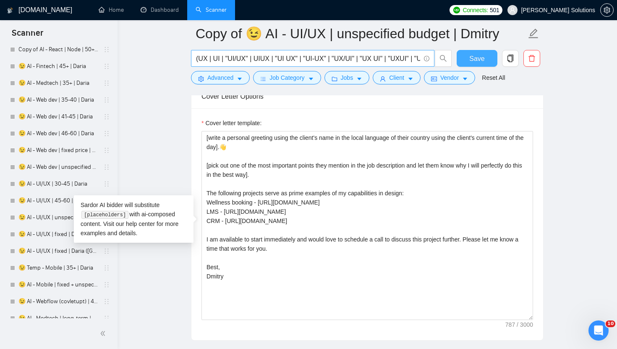
click at [474, 59] on span "Save" at bounding box center [476, 58] width 15 height 10
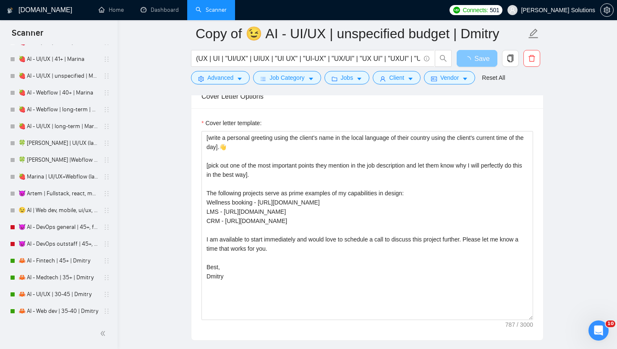
scroll to position [2302, 0]
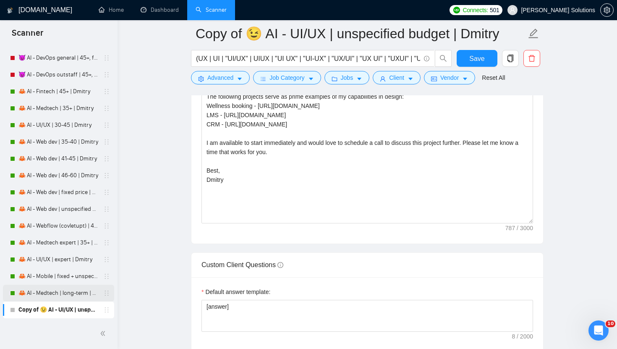
click at [46, 292] on link "🦀 AI - Medtech | long-term | Dmitry" at bounding box center [58, 292] width 80 height 17
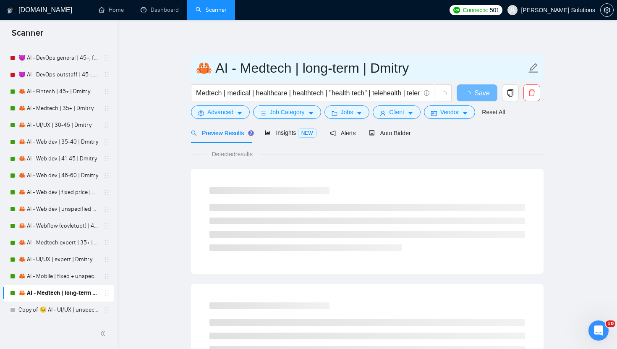
drag, startPoint x: 208, startPoint y: 69, endPoint x: 175, endPoint y: 68, distance: 32.3
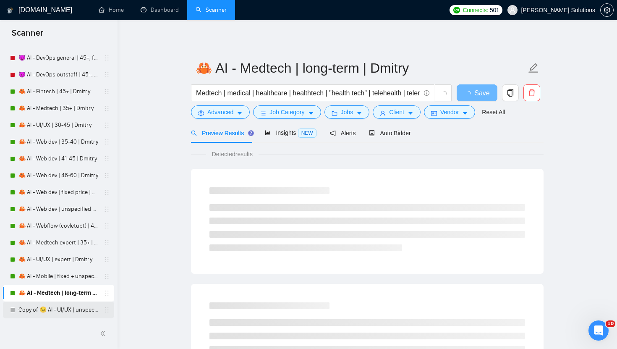
click at [67, 312] on link "Copy of 😉 AI - UI/UX | unspecified budget | Dmitry" at bounding box center [58, 309] width 80 height 17
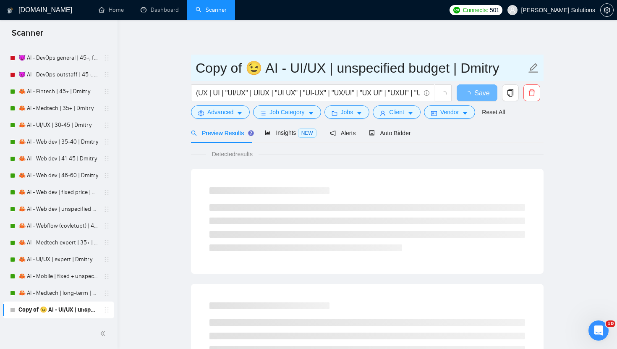
drag, startPoint x: 259, startPoint y: 67, endPoint x: 175, endPoint y: 67, distance: 83.9
paste input "🦀"
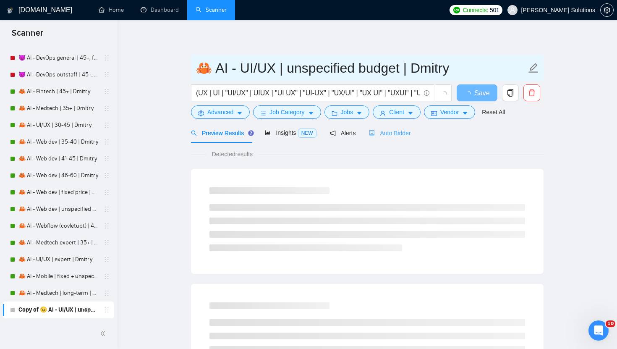
type input "🦀 AI - UI/UX | unspecified budget | Dmitry"
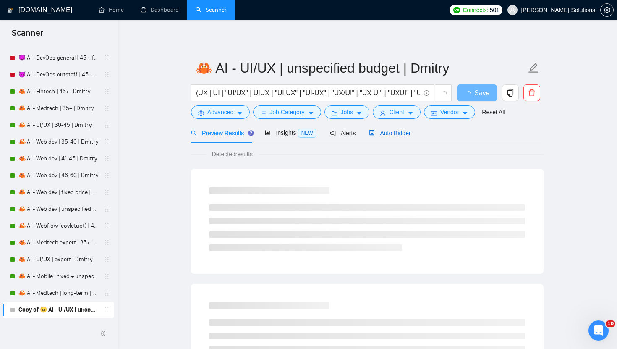
click at [394, 133] on span "Auto Bidder" at bounding box center [390, 133] width 42 height 7
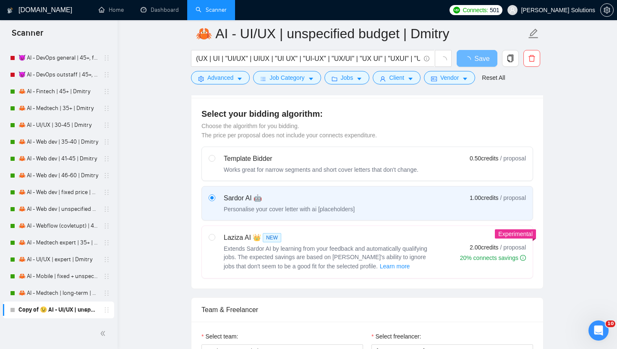
radio input "false"
radio input "true"
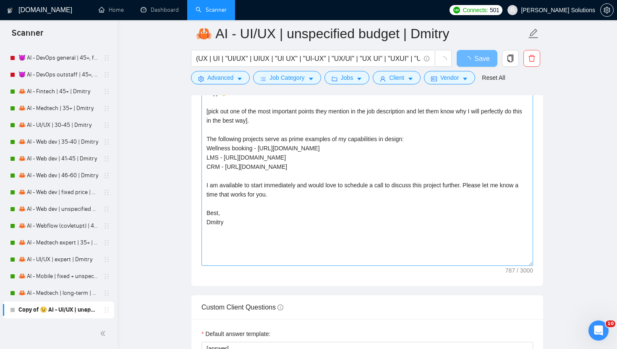
scroll to position [1227, 0]
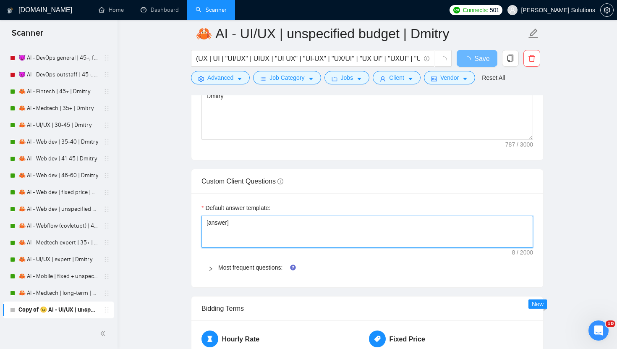
click at [239, 248] on textarea "[answer]" at bounding box center [366, 232] width 331 height 32
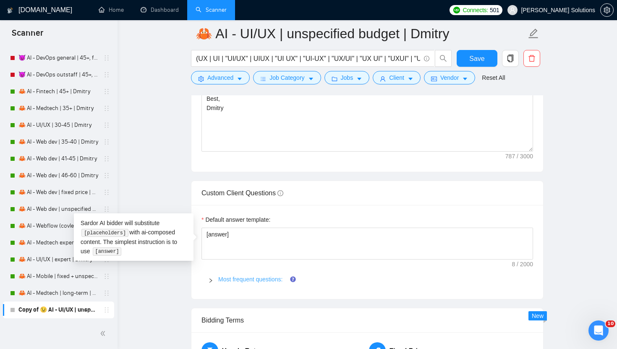
click at [240, 281] on link "Most frequent questions:" at bounding box center [250, 279] width 64 height 7
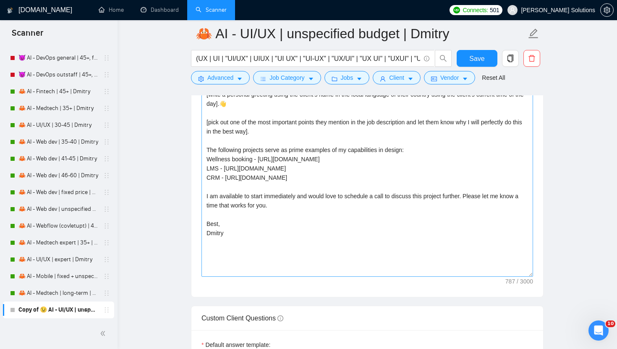
scroll to position [1086, 0]
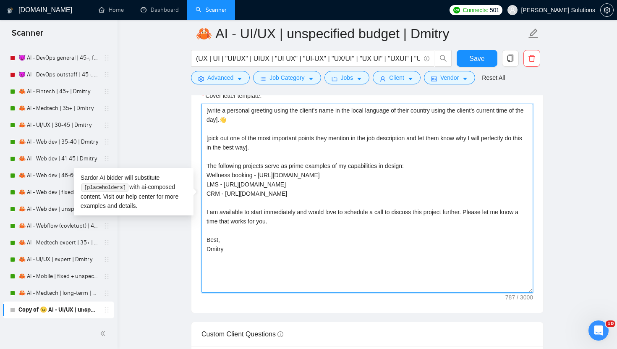
drag, startPoint x: 482, startPoint y: 196, endPoint x: 183, endPoint y: 175, distance: 299.9
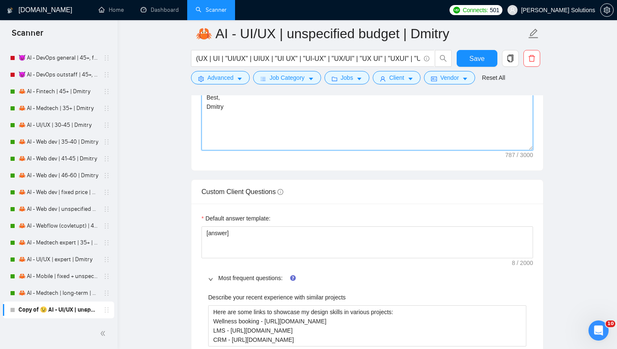
scroll to position [1340, 0]
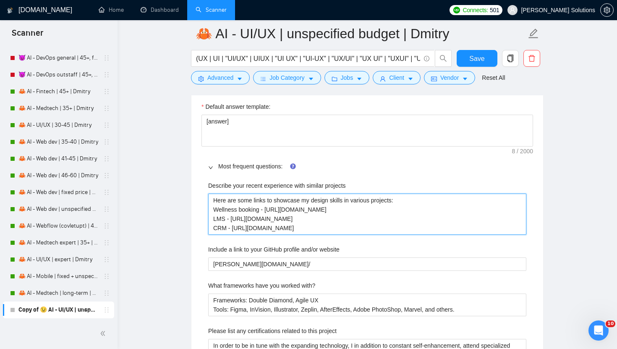
drag, startPoint x: 466, startPoint y: 231, endPoint x: 166, endPoint y: 210, distance: 300.7
click at [166, 210] on main "🦀 AI - UI/UX | unspecified budget | Dmitry (UX | UI | "UI/UX" | UIUX | "UI UX" …" at bounding box center [367, 255] width 472 height 3123
paste projects "reelancers/~01dc9fa34fe647d347?p=1584630317415444480 LMS - https://www.upwork.c…"
type projects "Here are some links to showcase my design skills in various projects: Wellness …"
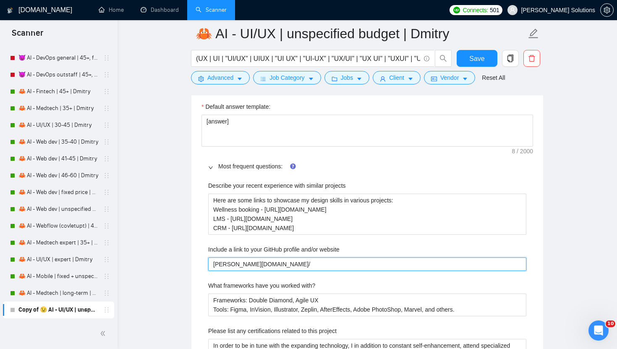
click at [268, 263] on website "darly.solutions/" at bounding box center [367, 263] width 318 height 13
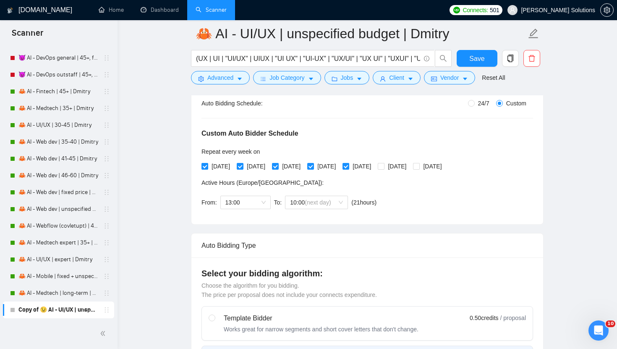
scroll to position [0, 0]
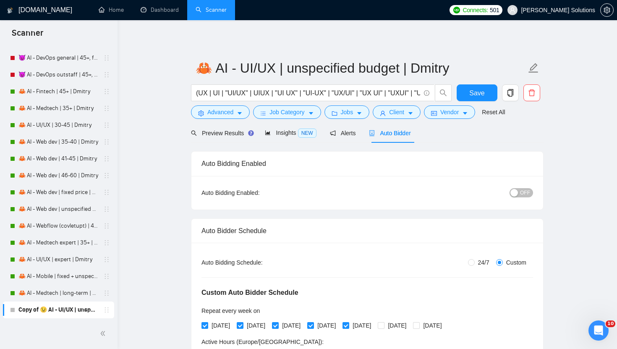
type website "darly.solutions"
click at [525, 200] on div "Auto Bidding Enabled: OFF" at bounding box center [367, 193] width 352 height 34
click at [523, 198] on div "OFF" at bounding box center [477, 192] width 110 height 13
click at [521, 191] on span "OFF" at bounding box center [525, 192] width 10 height 9
click at [475, 94] on span "Save" at bounding box center [476, 93] width 15 height 10
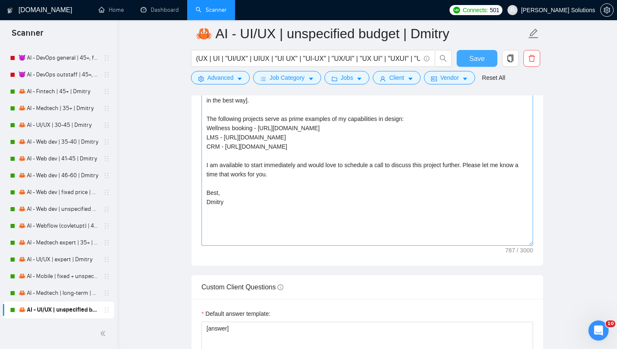
scroll to position [1143, 0]
